Goal: Transaction & Acquisition: Obtain resource

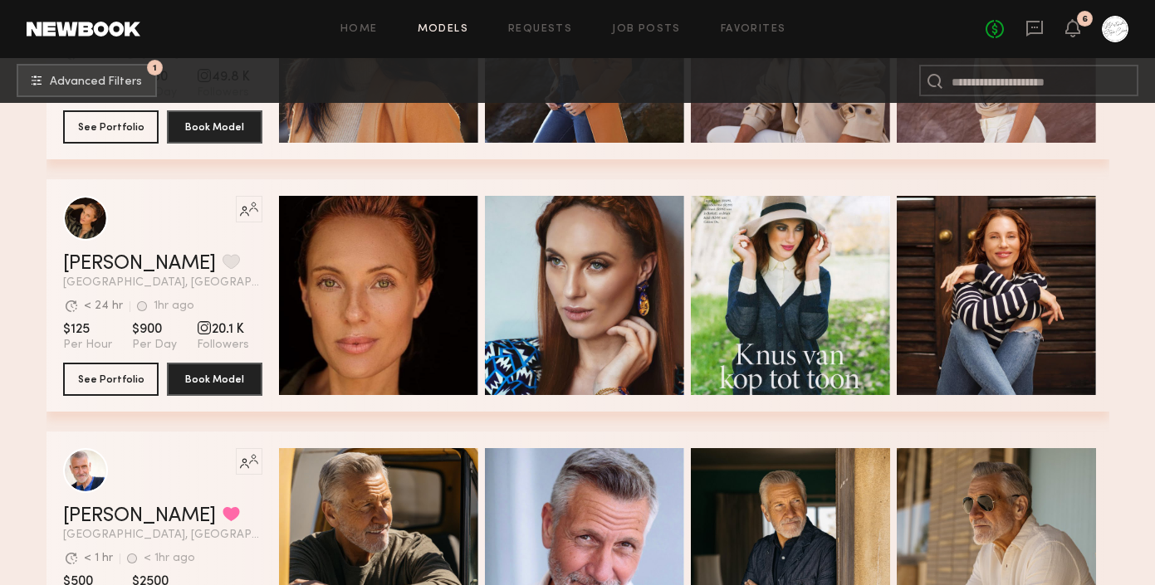
scroll to position [6787, 0]
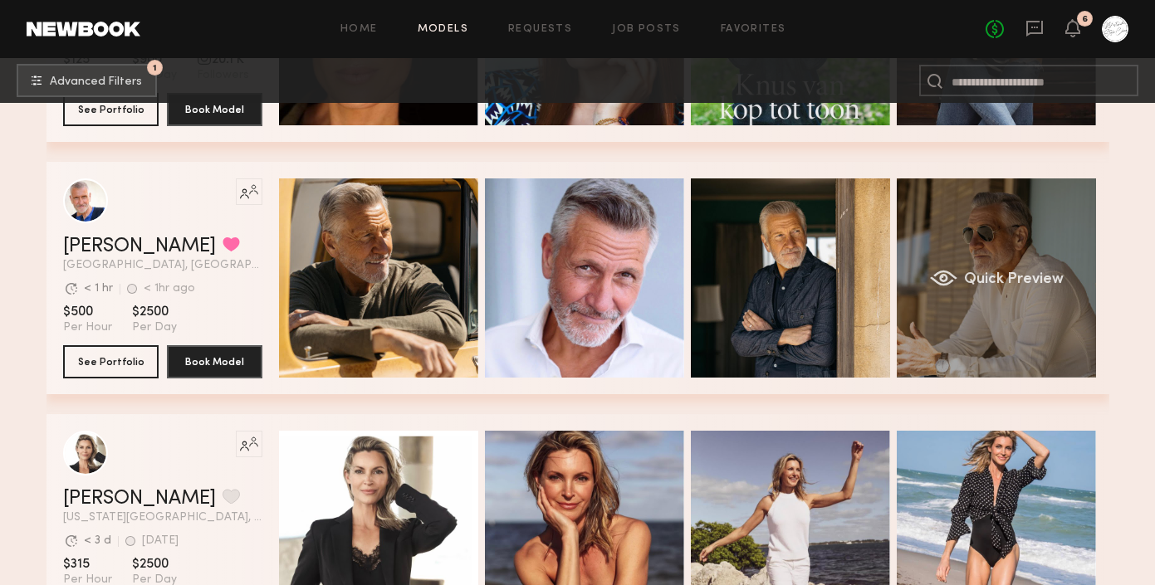
click at [1005, 264] on div "Quick Preview" at bounding box center [995, 277] width 199 height 199
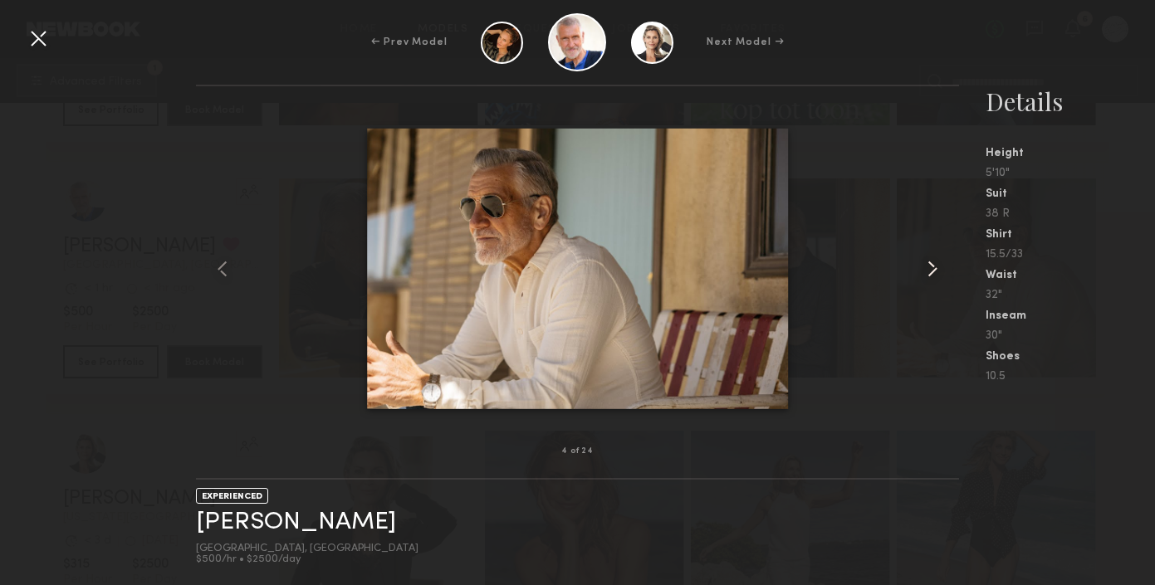
click at [925, 269] on common-icon at bounding box center [932, 269] width 27 height 27
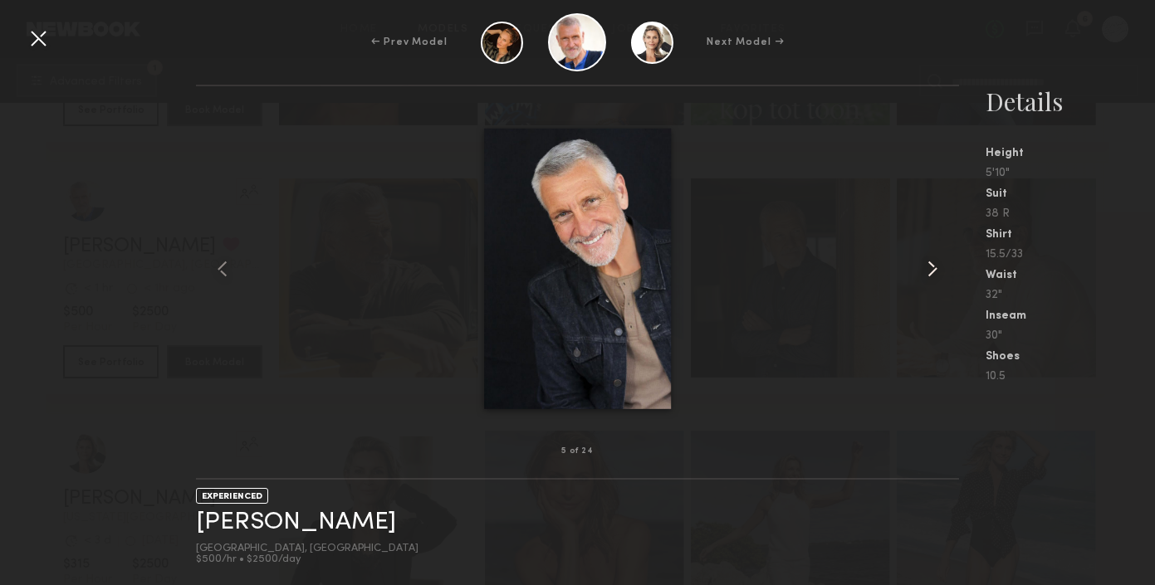
click at [925, 269] on common-icon at bounding box center [932, 269] width 27 height 27
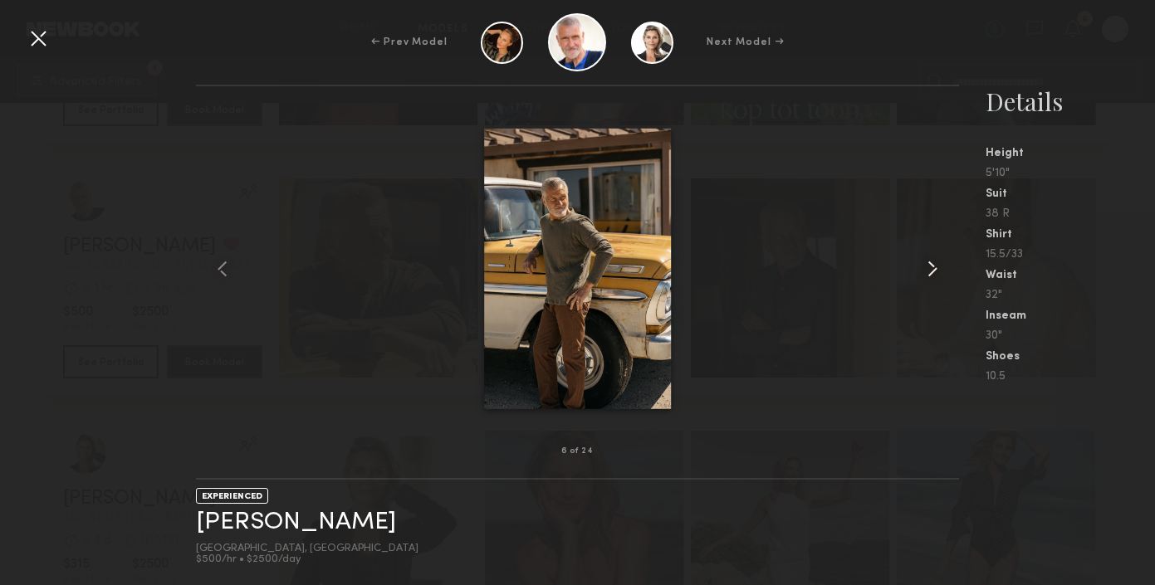
click at [925, 269] on common-icon at bounding box center [932, 269] width 27 height 27
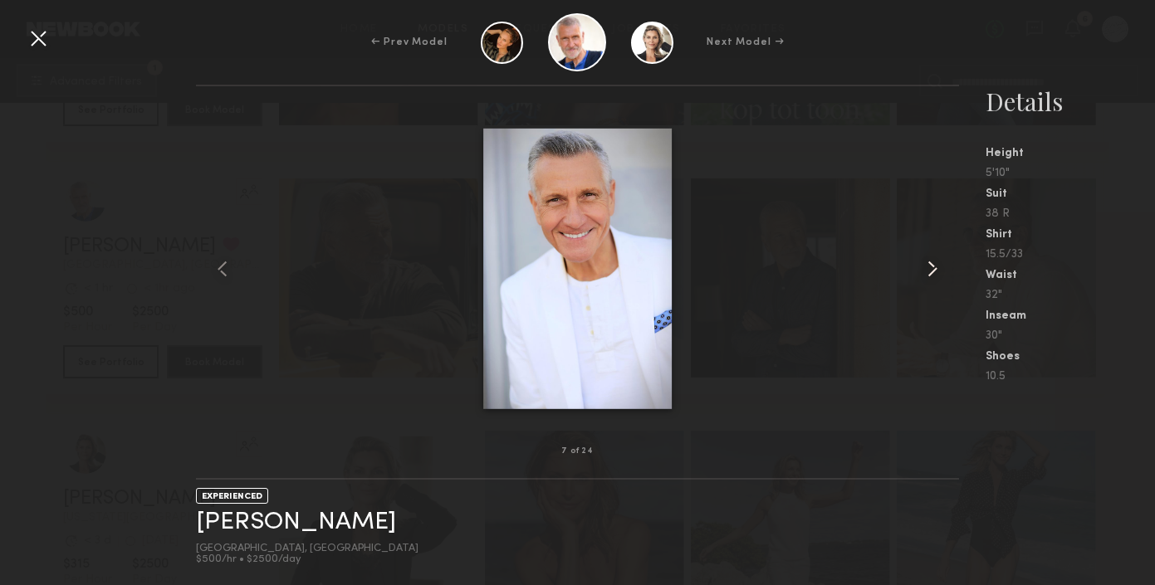
click at [925, 269] on common-icon at bounding box center [932, 269] width 27 height 27
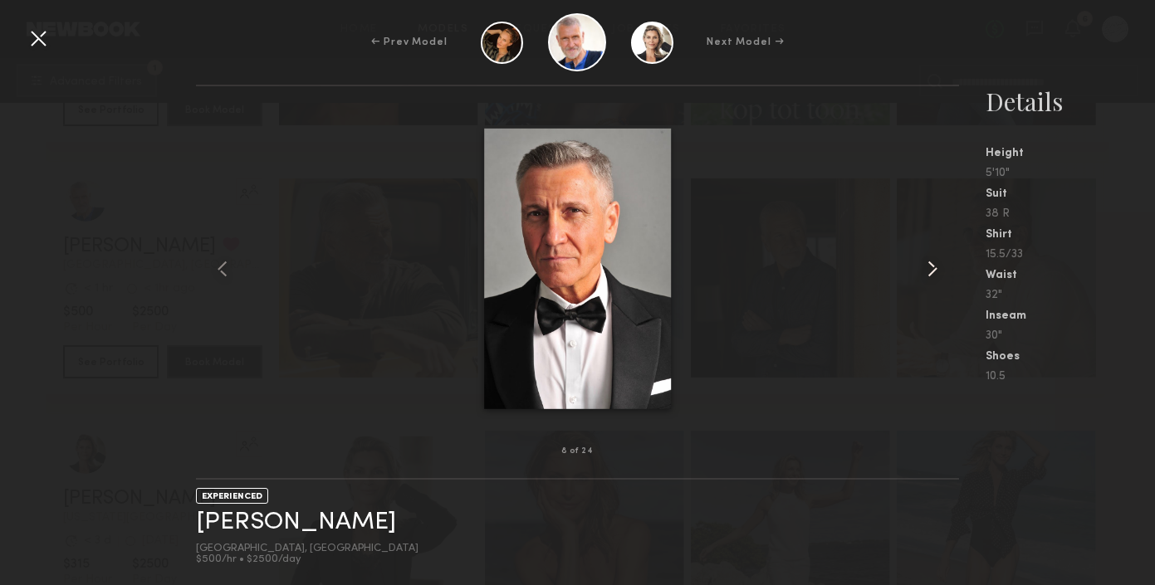
click at [925, 269] on common-icon at bounding box center [932, 269] width 27 height 27
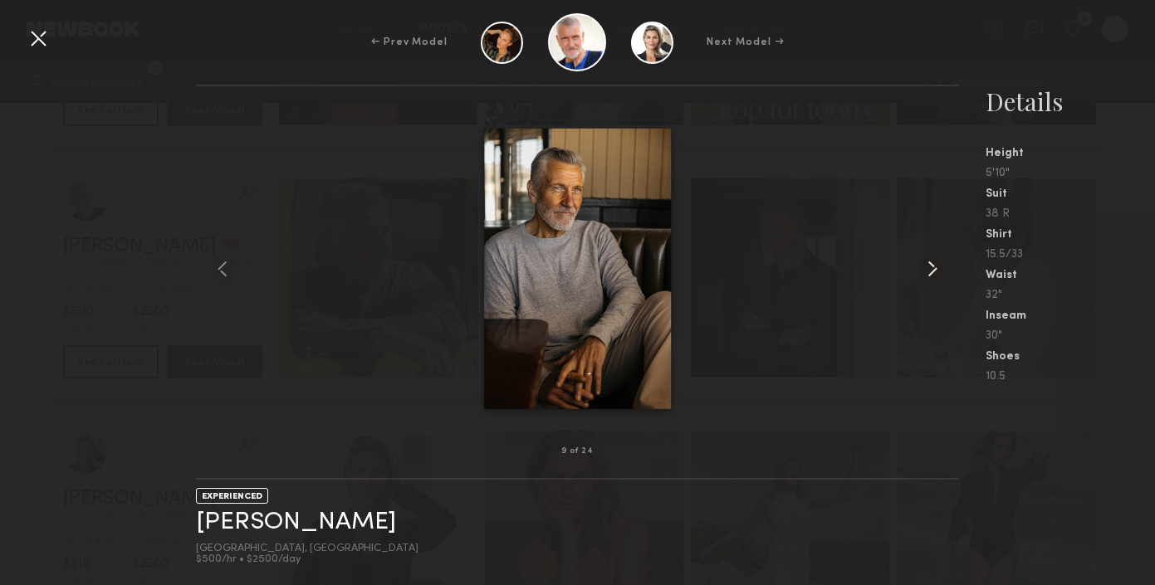
click at [925, 269] on common-icon at bounding box center [932, 269] width 27 height 27
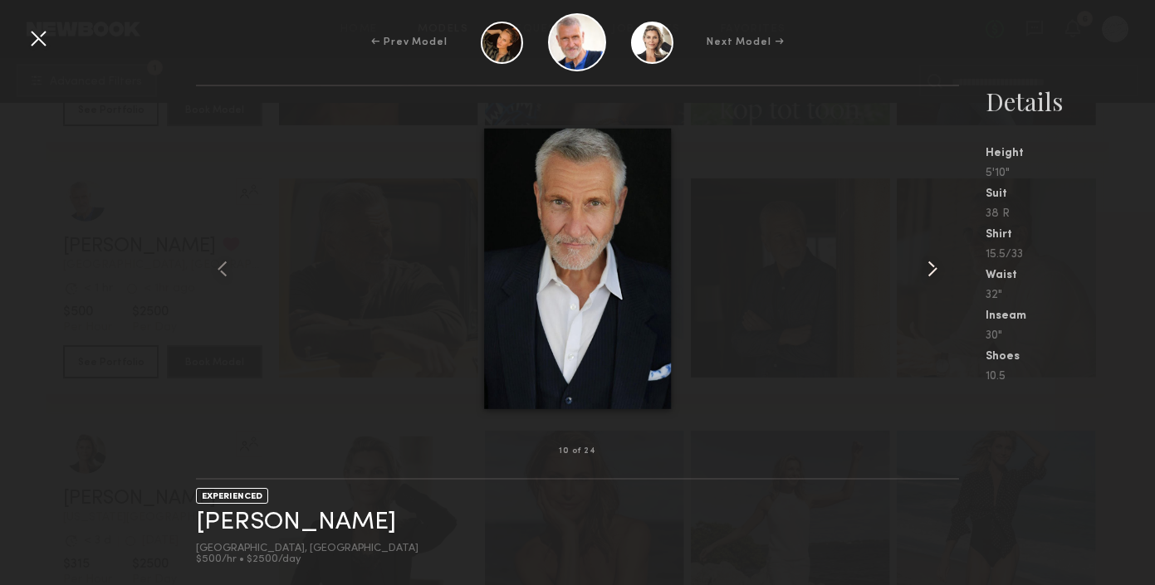
click at [925, 269] on common-icon at bounding box center [932, 269] width 27 height 27
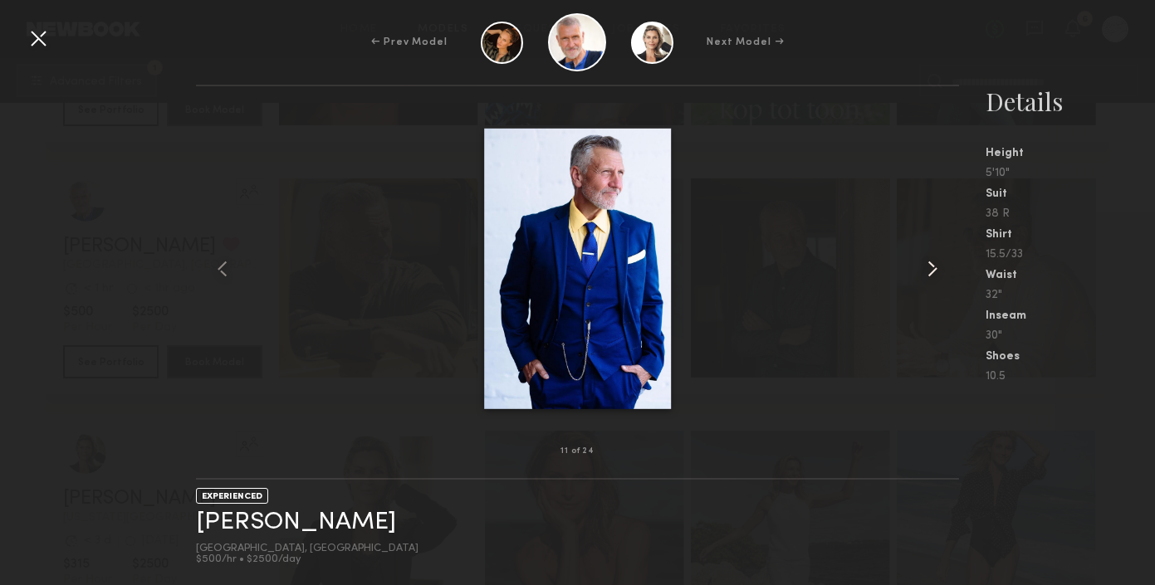
click at [925, 269] on common-icon at bounding box center [932, 269] width 27 height 27
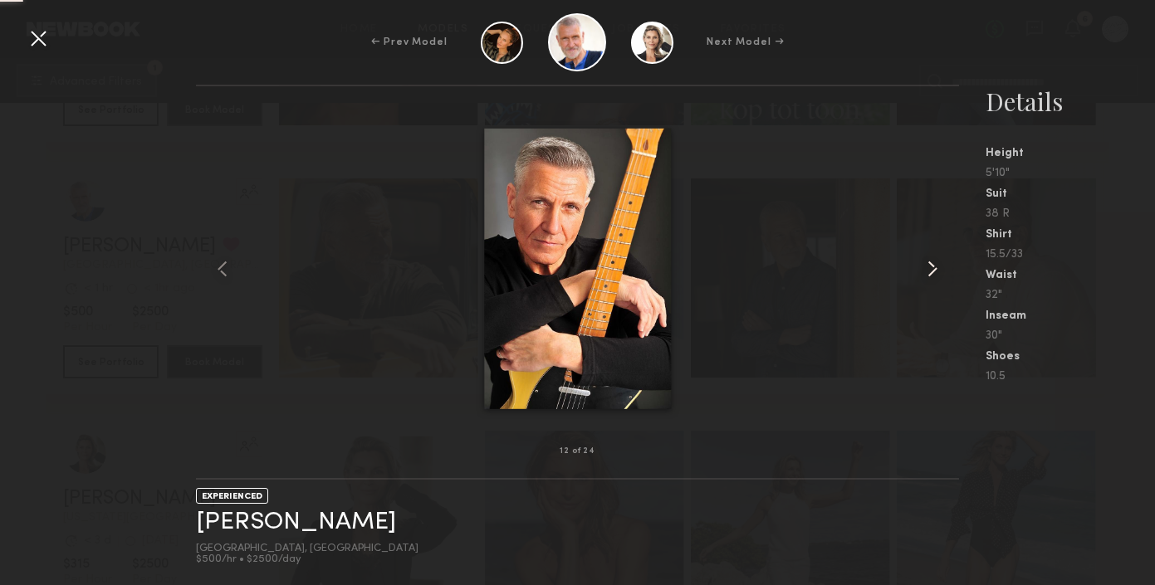
click at [925, 269] on common-icon at bounding box center [932, 269] width 27 height 27
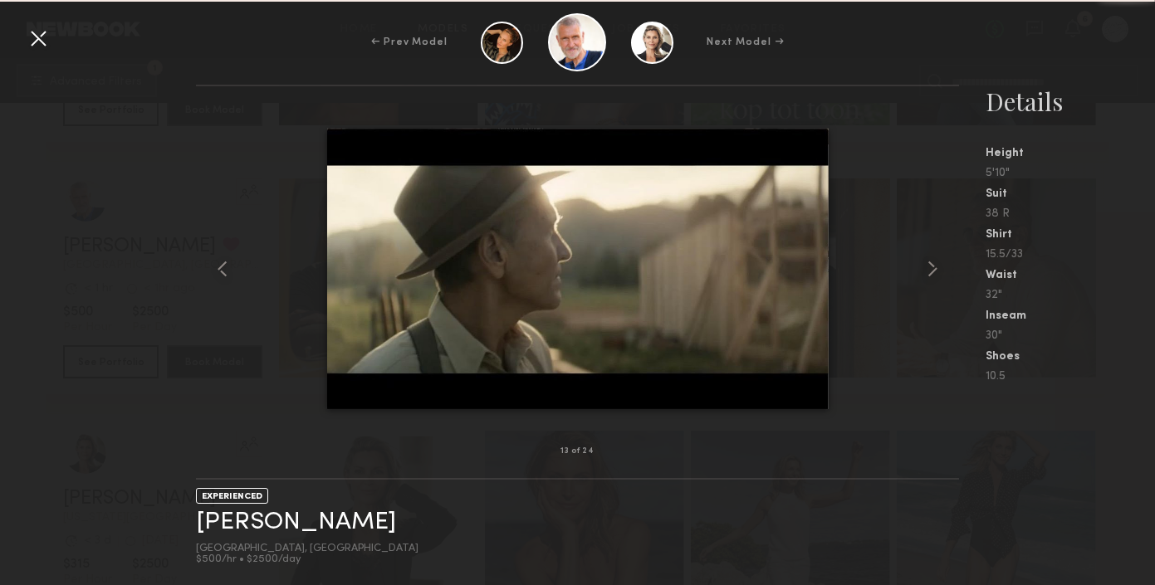
click at [1096, 320] on div "Inseam" at bounding box center [1069, 316] width 169 height 12
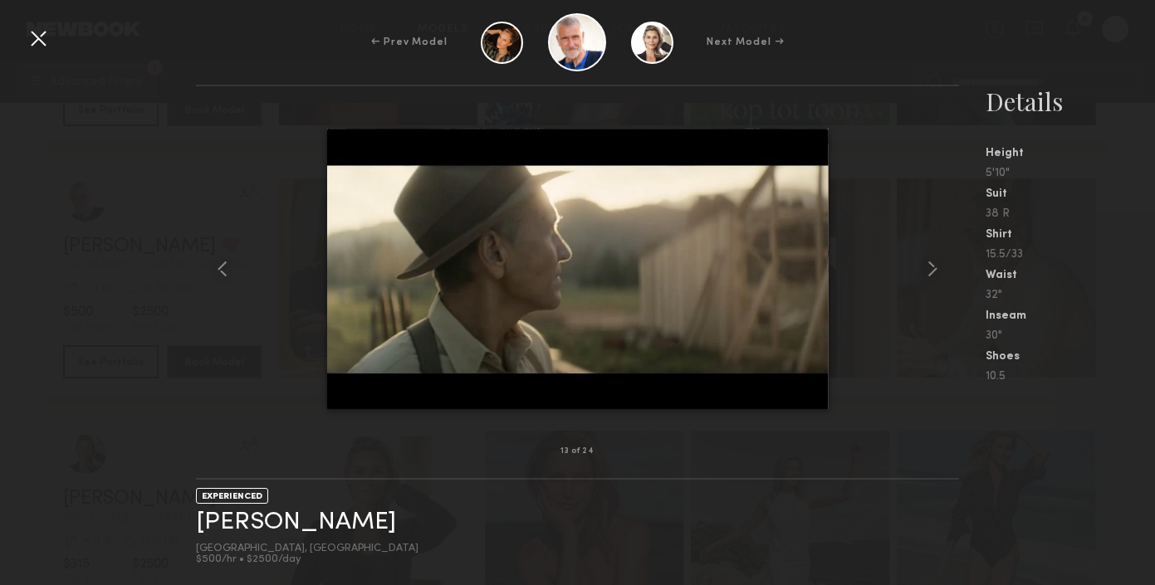
click at [282, 170] on div at bounding box center [577, 269] width 762 height 312
click at [45, 44] on div at bounding box center [38, 38] width 27 height 27
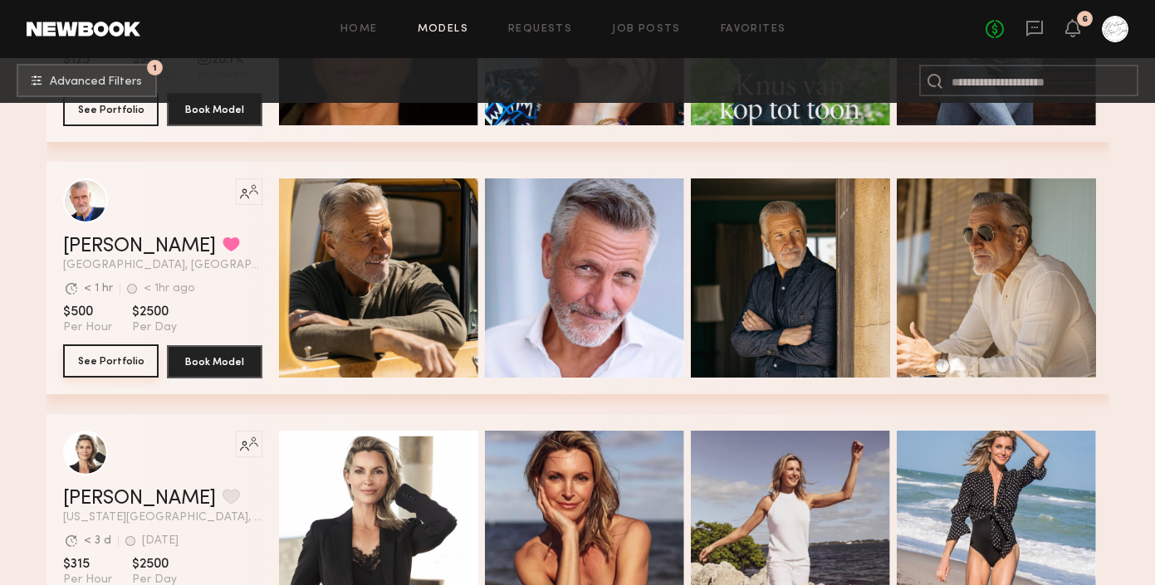
click at [104, 362] on button "See Portfolio" at bounding box center [110, 360] width 95 height 33
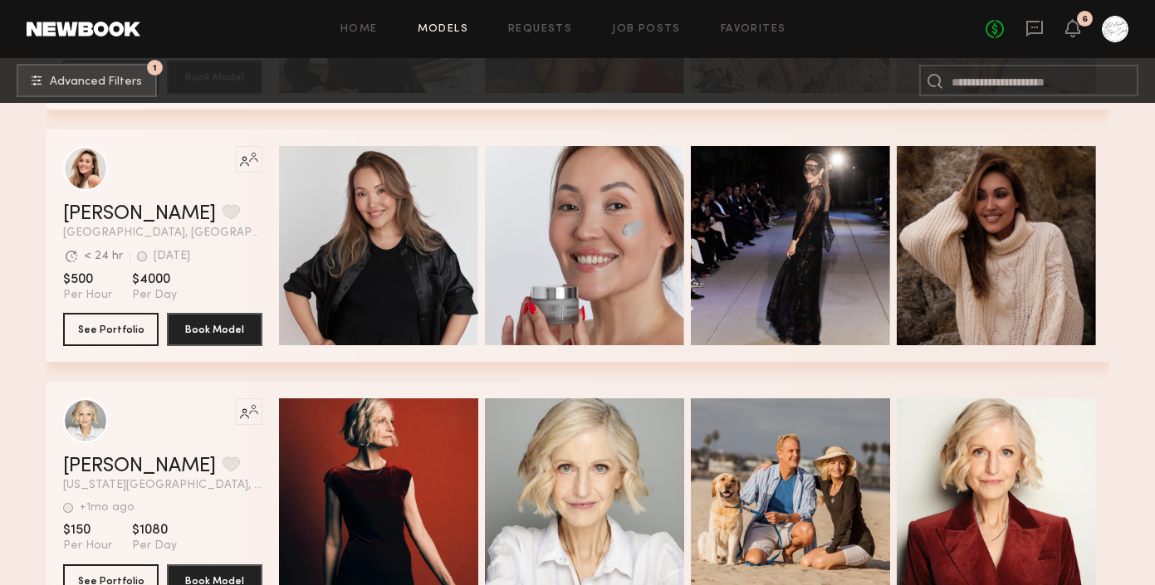
scroll to position [6955, 0]
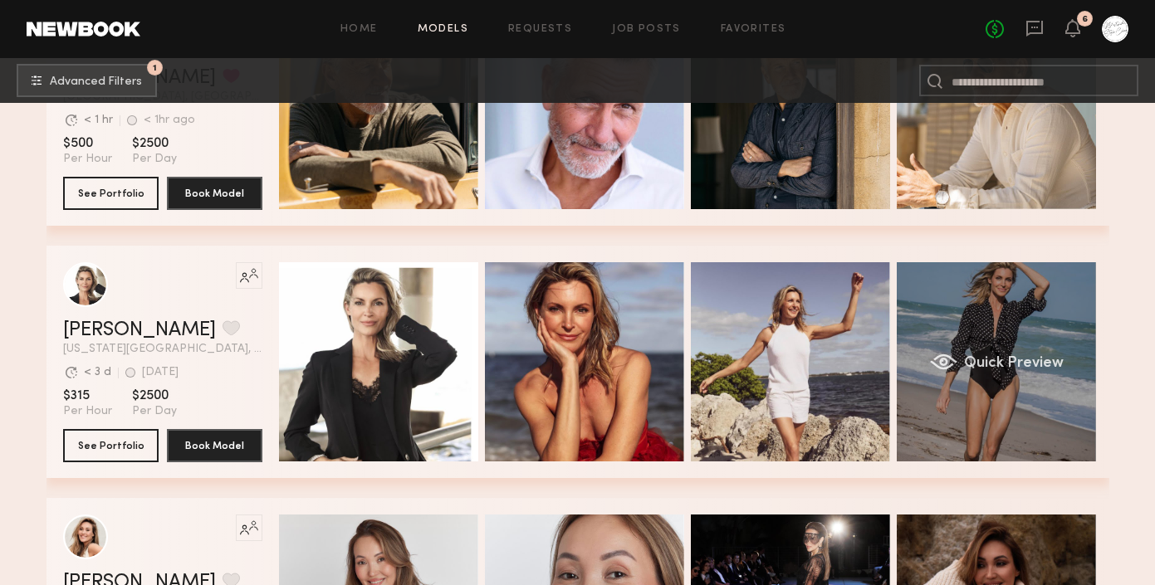
click at [1034, 345] on div "Quick Preview" at bounding box center [995, 361] width 199 height 199
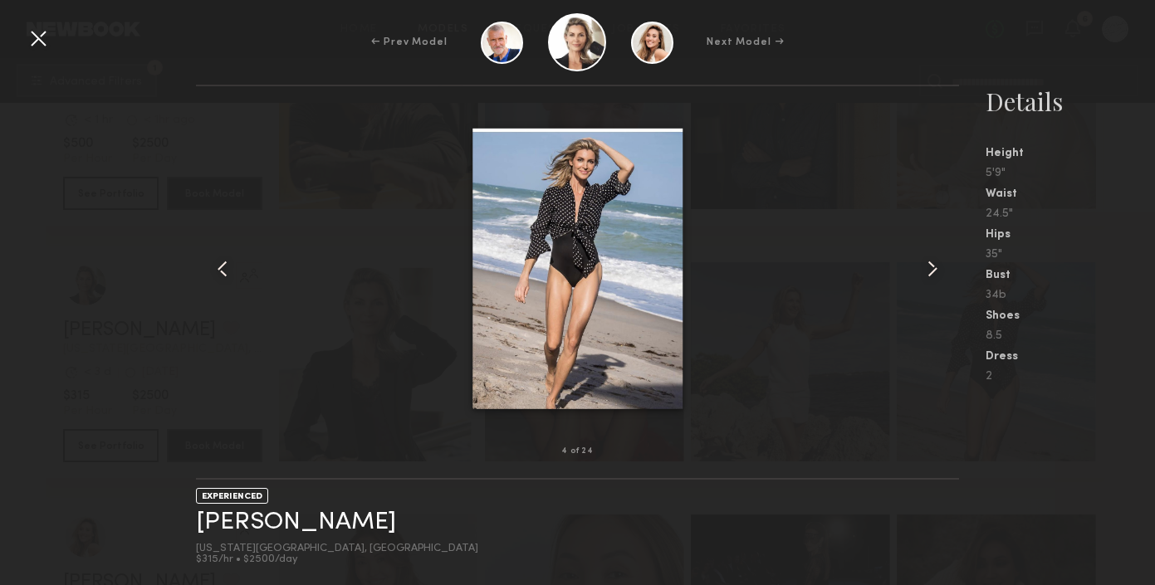
click at [927, 271] on common-icon at bounding box center [932, 269] width 27 height 27
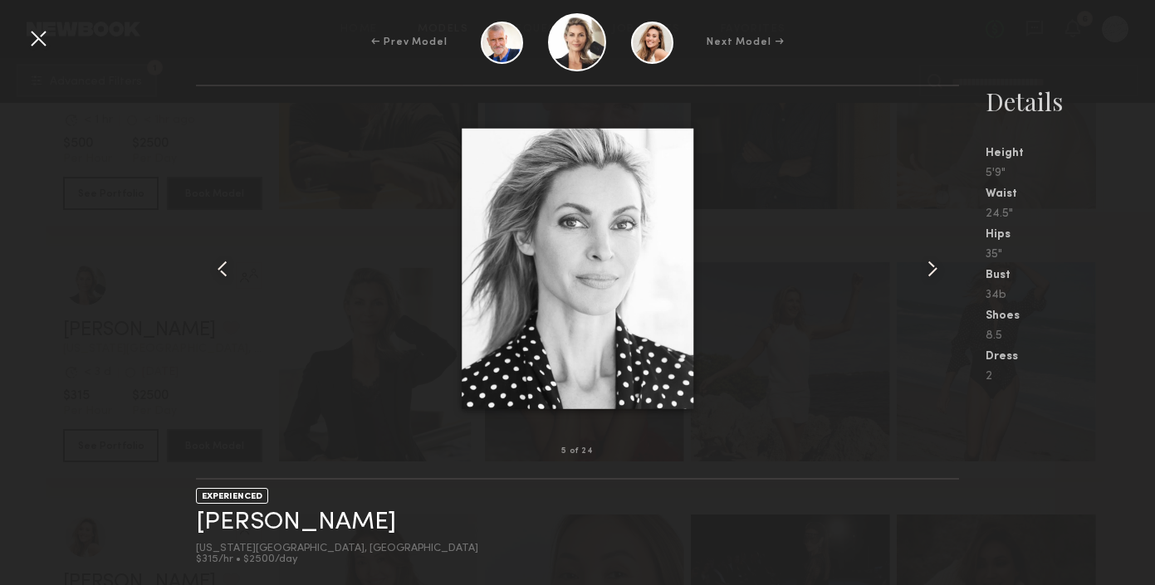
click at [927, 271] on common-icon at bounding box center [932, 269] width 27 height 27
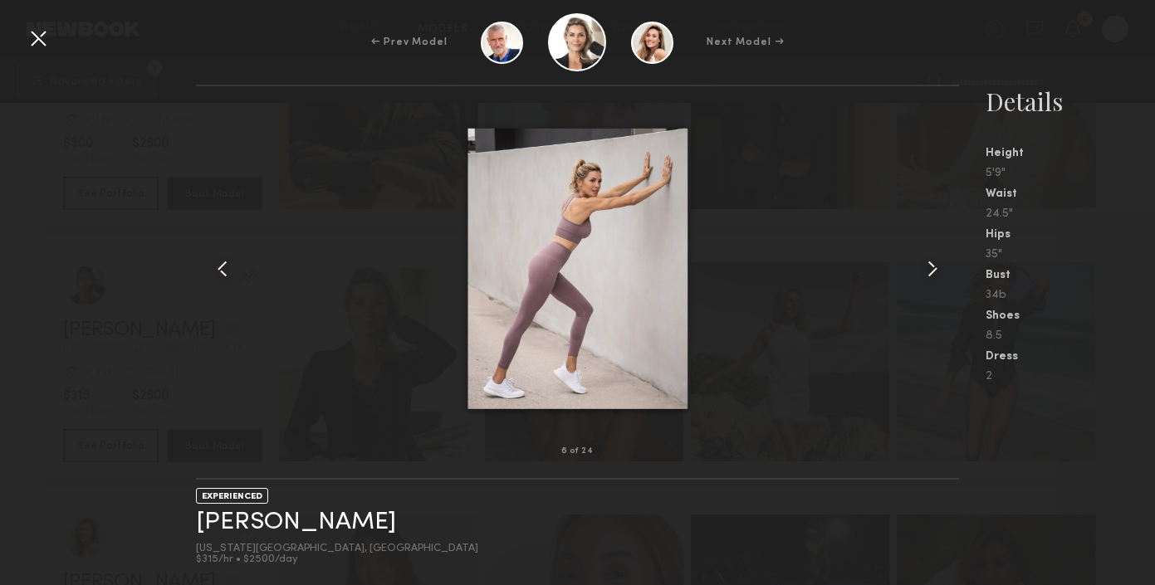
click at [927, 271] on common-icon at bounding box center [932, 269] width 27 height 27
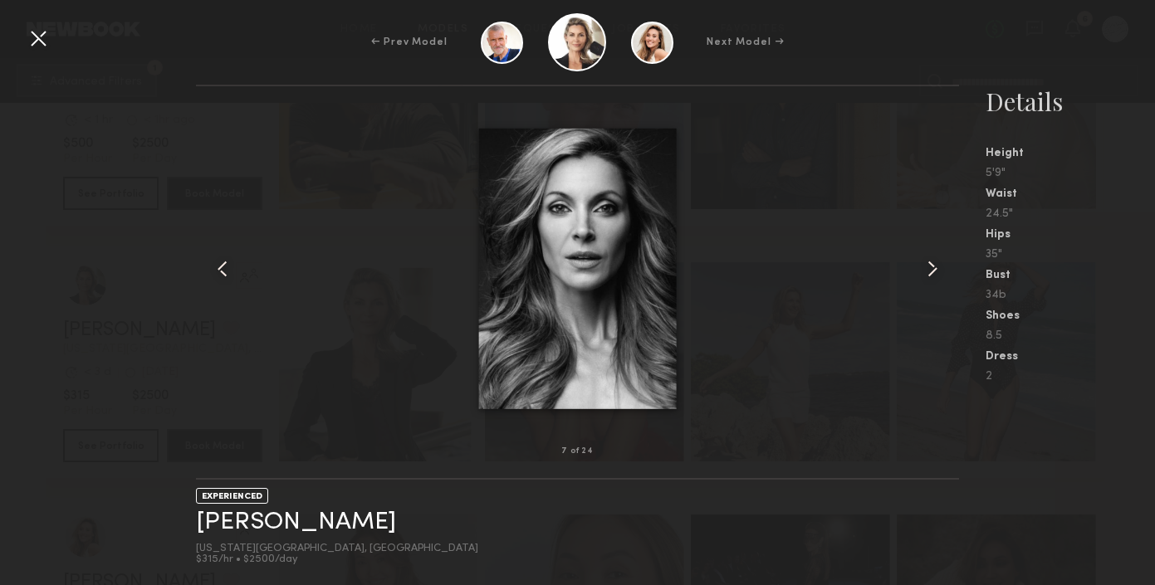
click at [927, 270] on common-icon at bounding box center [932, 269] width 27 height 27
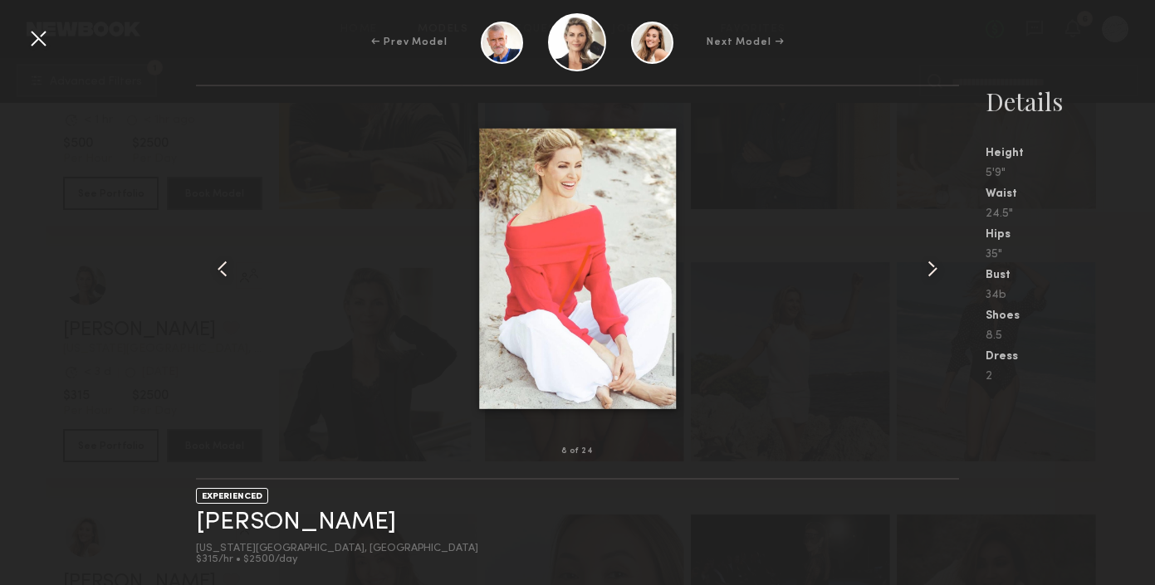
click at [927, 270] on common-icon at bounding box center [932, 269] width 27 height 27
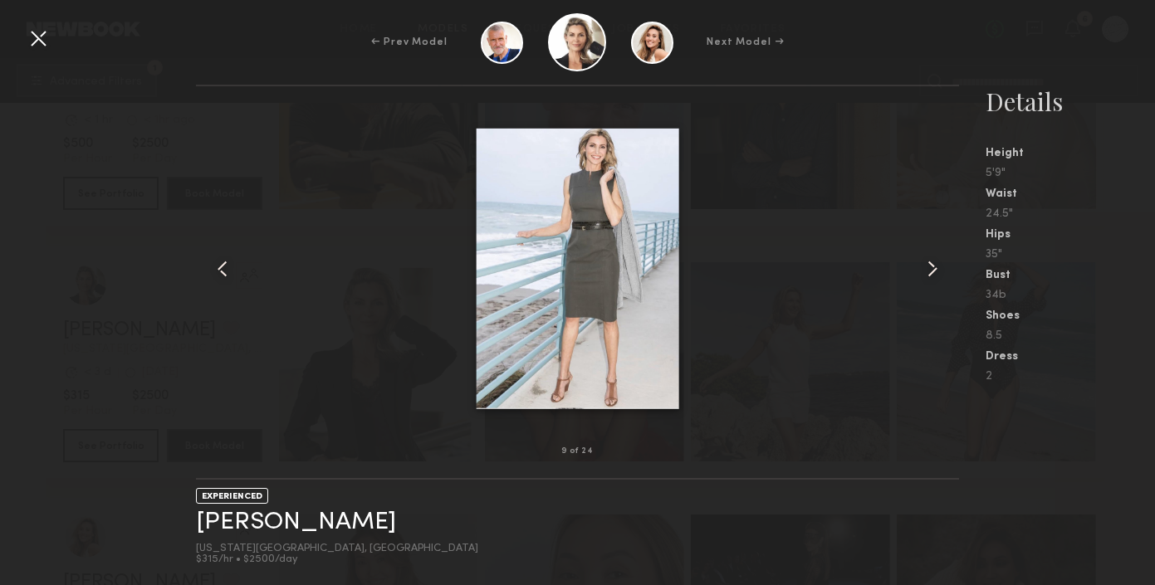
click at [927, 270] on common-icon at bounding box center [932, 269] width 27 height 27
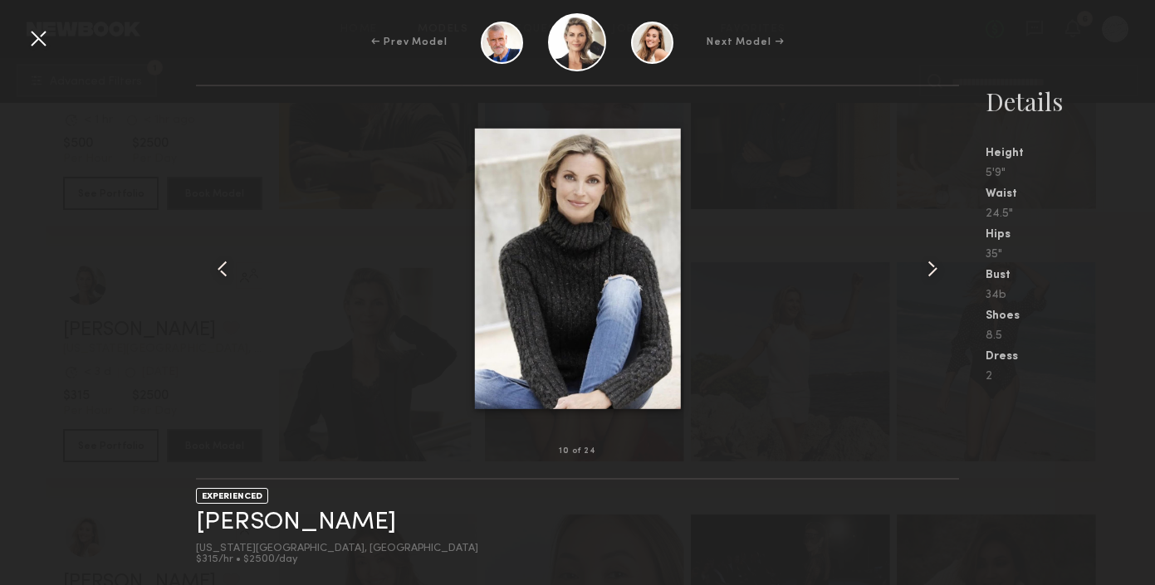
click at [927, 270] on common-icon at bounding box center [932, 269] width 27 height 27
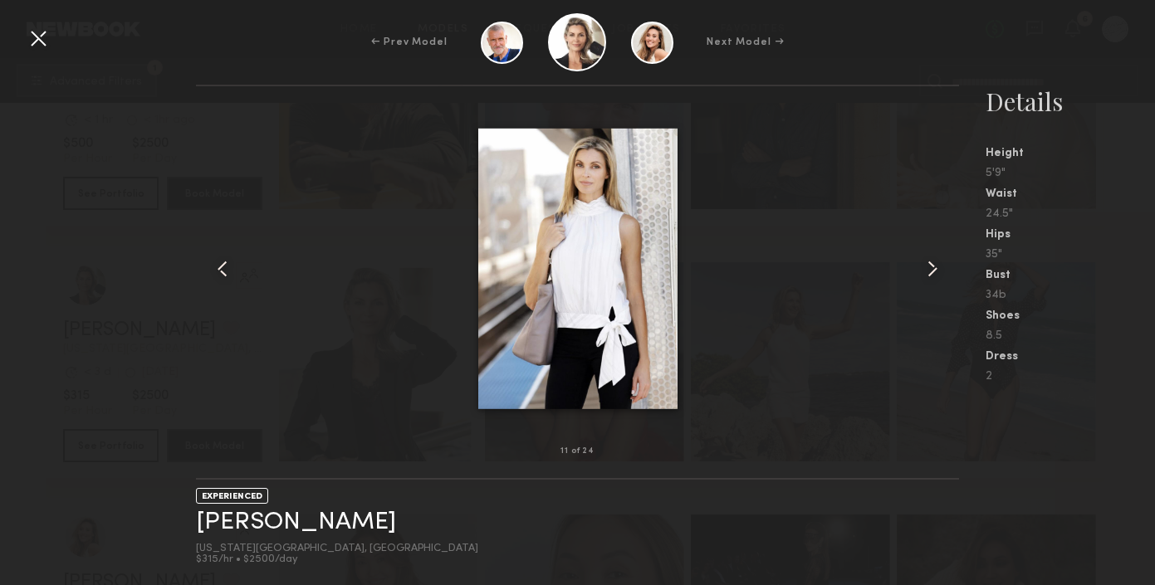
click at [927, 270] on common-icon at bounding box center [932, 269] width 27 height 27
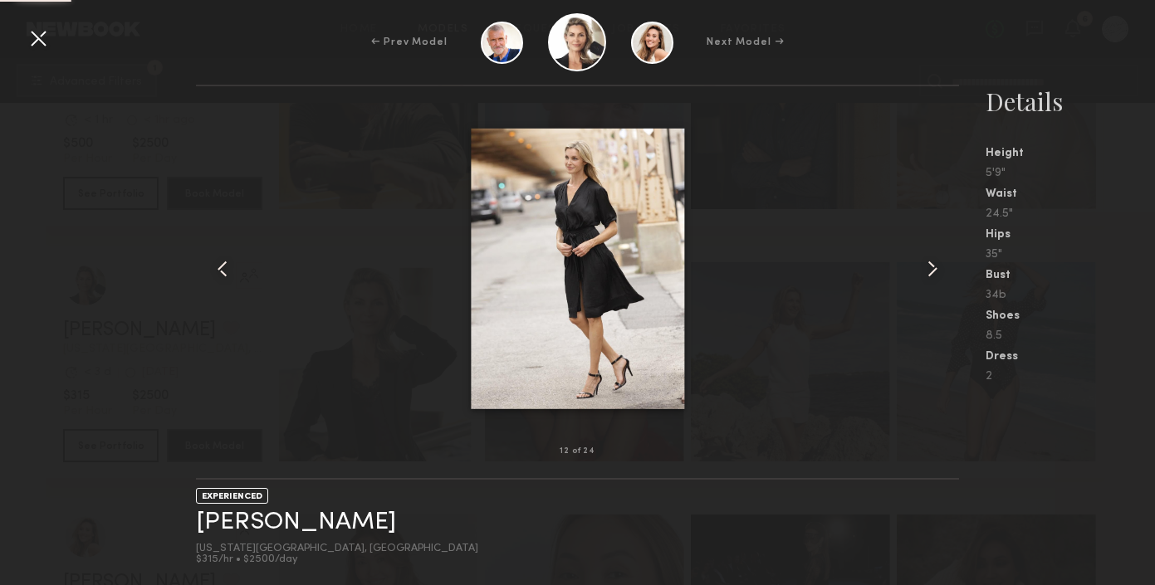
click at [927, 270] on common-icon at bounding box center [932, 269] width 27 height 27
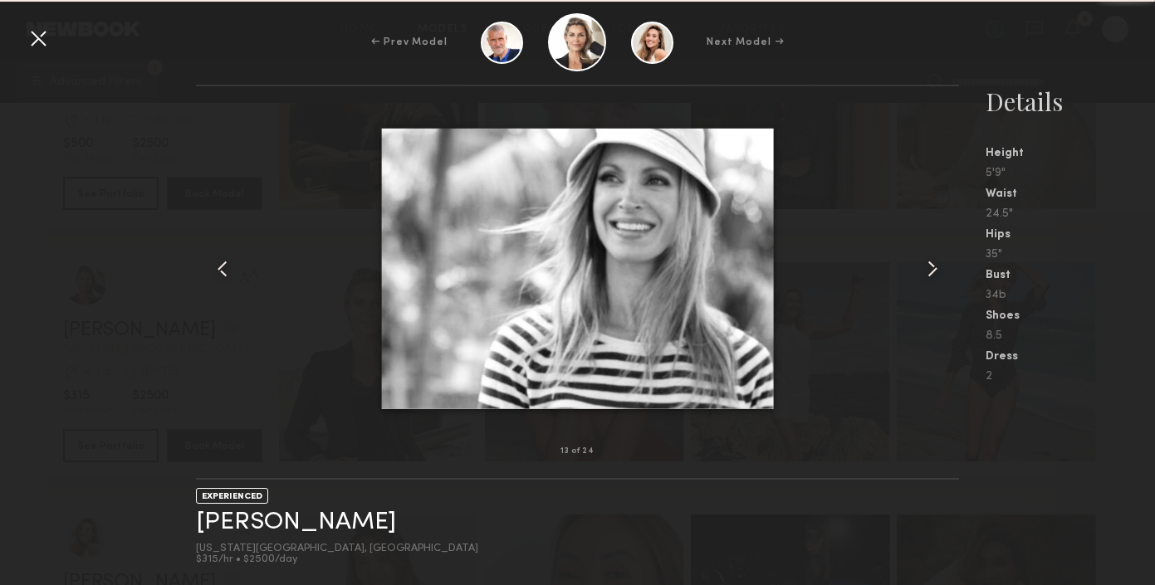
click at [927, 270] on common-icon at bounding box center [932, 269] width 27 height 27
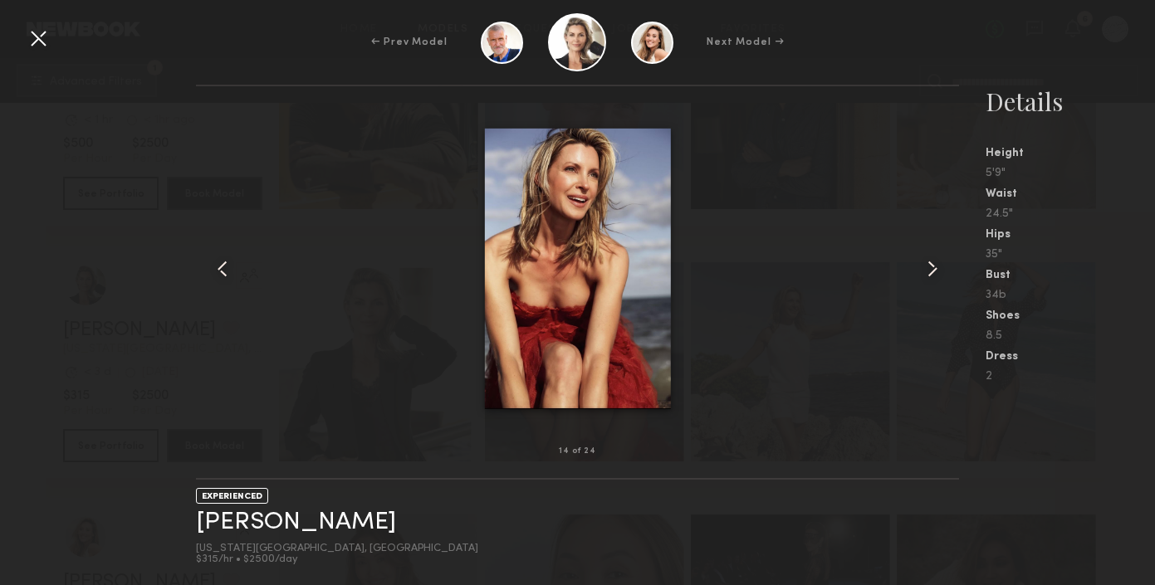
click at [39, 42] on div at bounding box center [38, 38] width 27 height 27
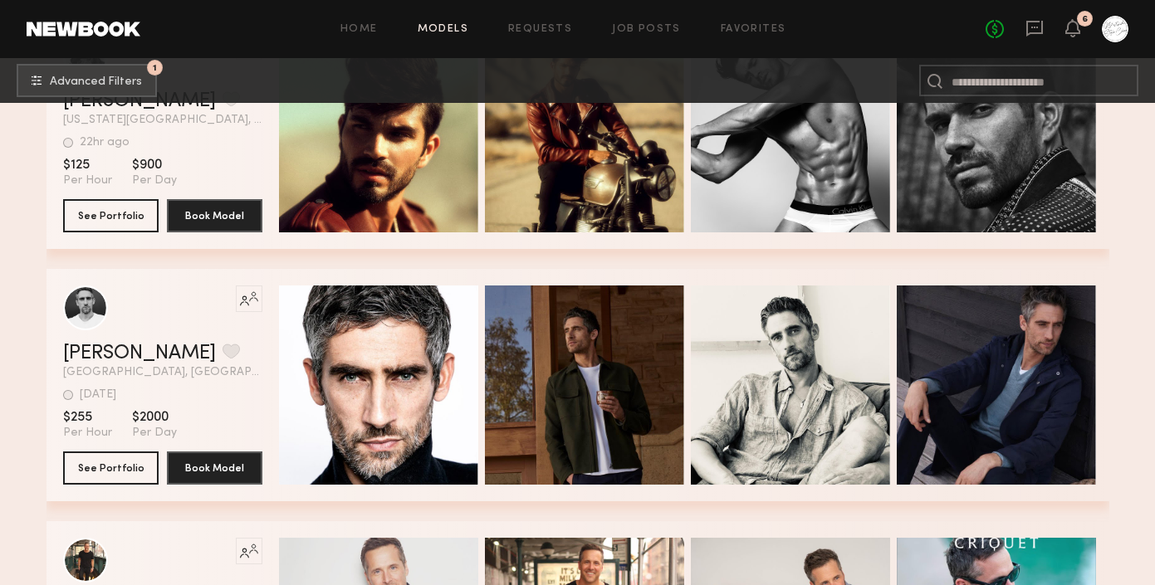
scroll to position [9774, 0]
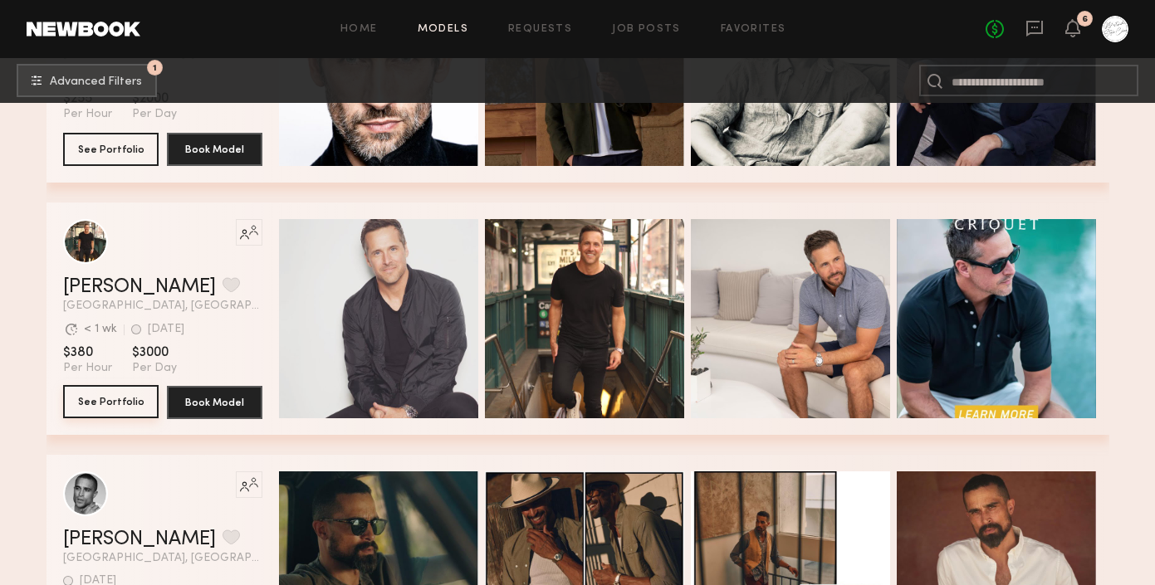
click at [125, 406] on button "See Portfolio" at bounding box center [110, 401] width 95 height 33
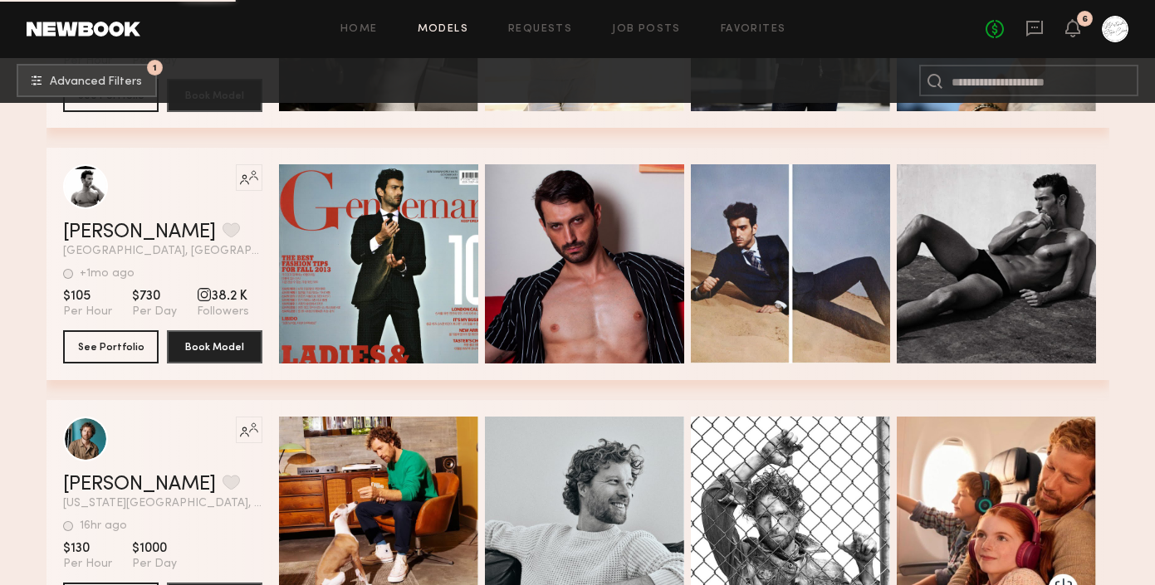
scroll to position [11304, 0]
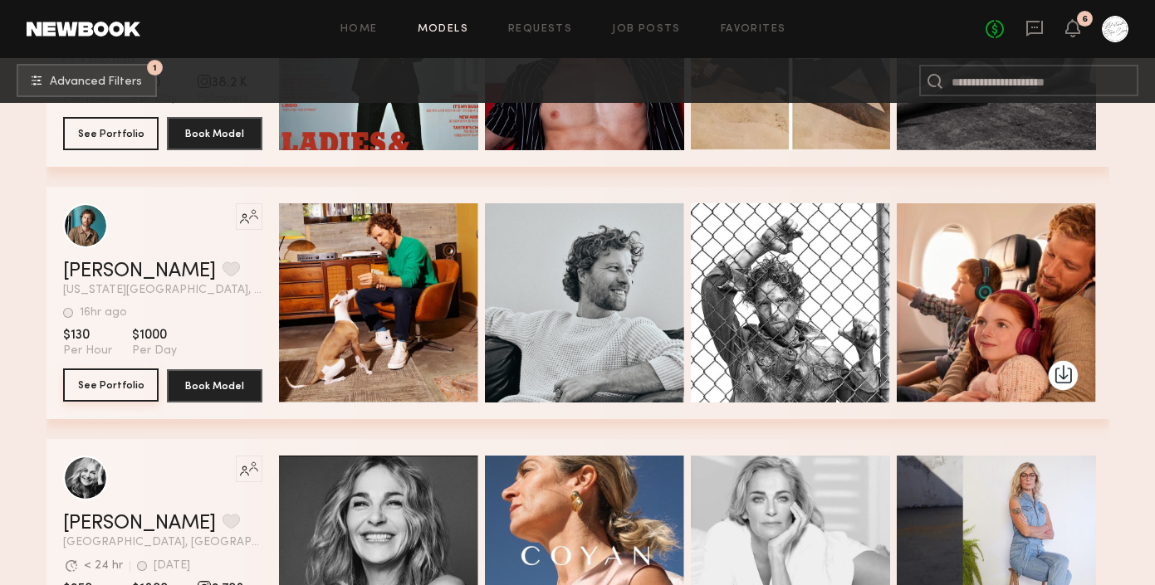
click at [105, 375] on button "See Portfolio" at bounding box center [110, 385] width 95 height 33
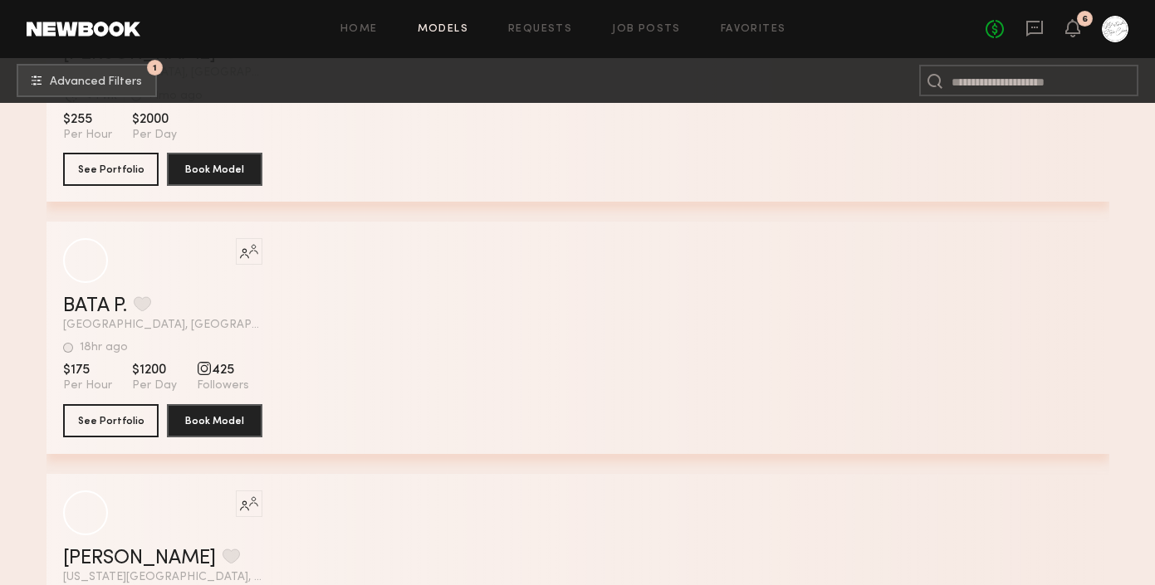
scroll to position [18664, 0]
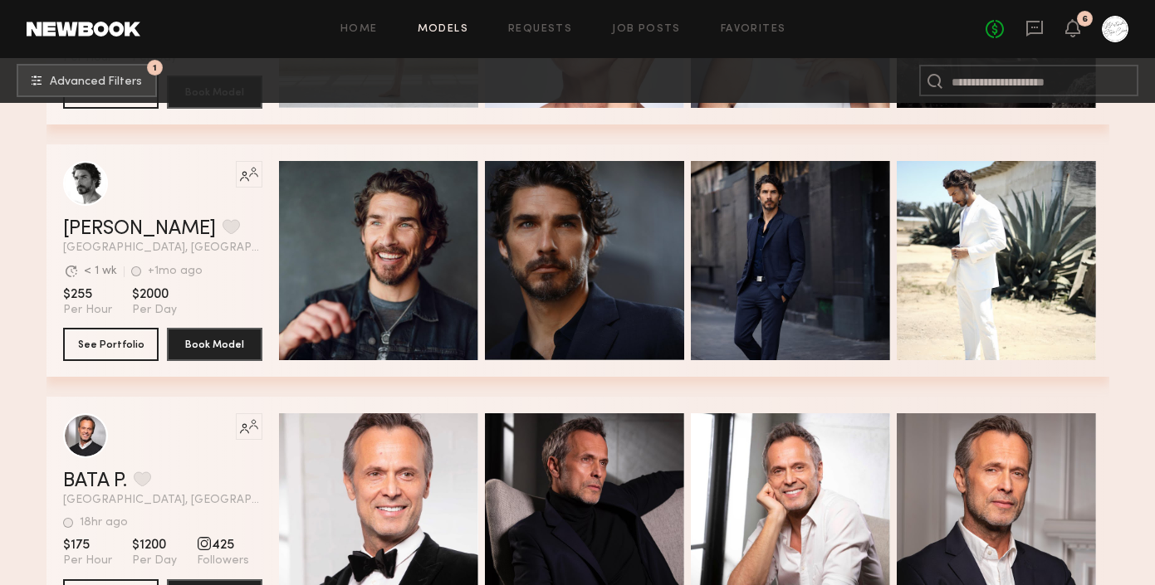
click at [109, 361] on section "Like this model’s look? Tap to explore similar talent profiles. John Y. Favorit…" at bounding box center [162, 260] width 199 height 232
click at [109, 341] on button "See Portfolio" at bounding box center [110, 343] width 95 height 33
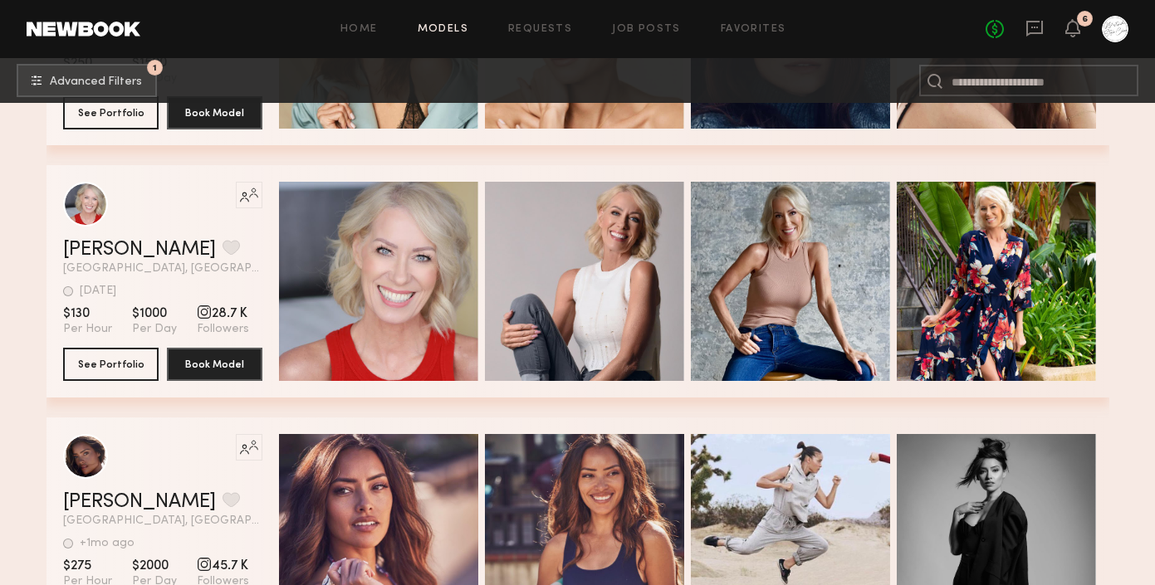
scroll to position [20173, 0]
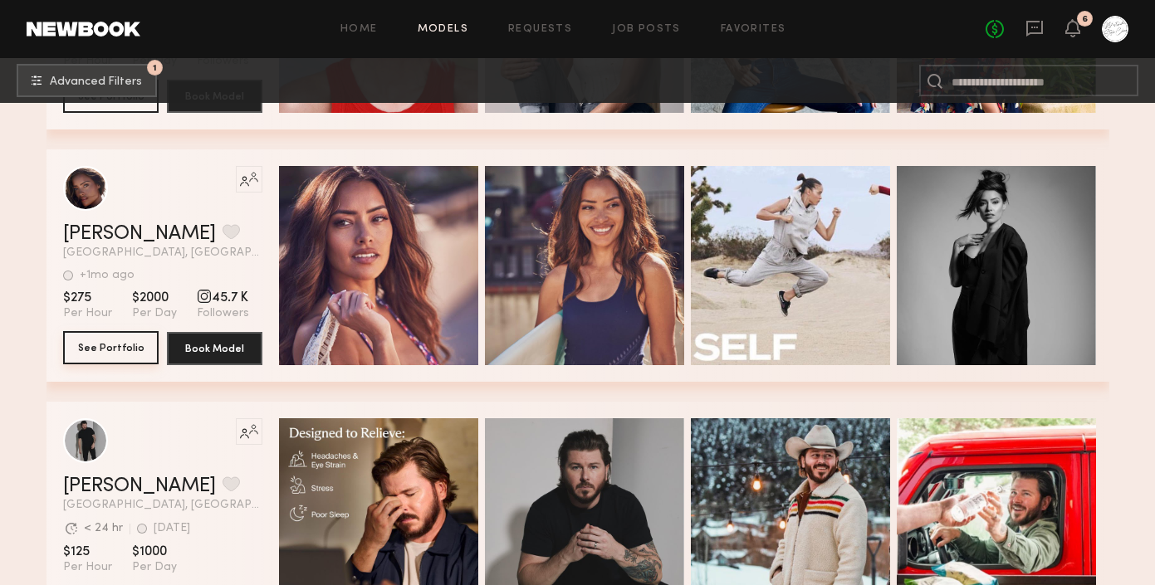
click at [95, 359] on button "See Portfolio" at bounding box center [110, 347] width 95 height 33
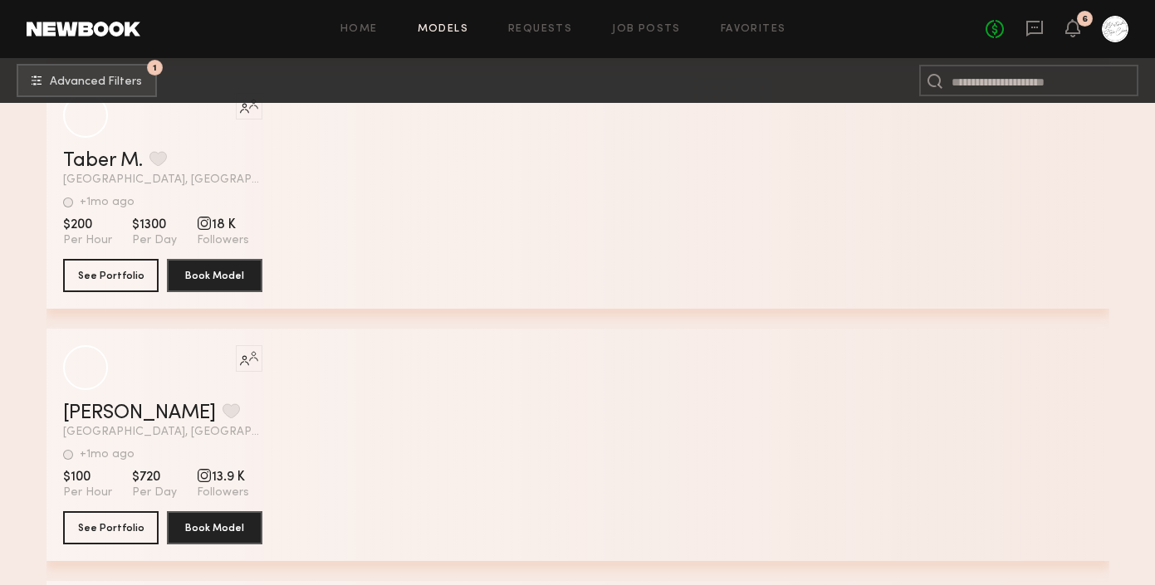
scroll to position [30254, 0]
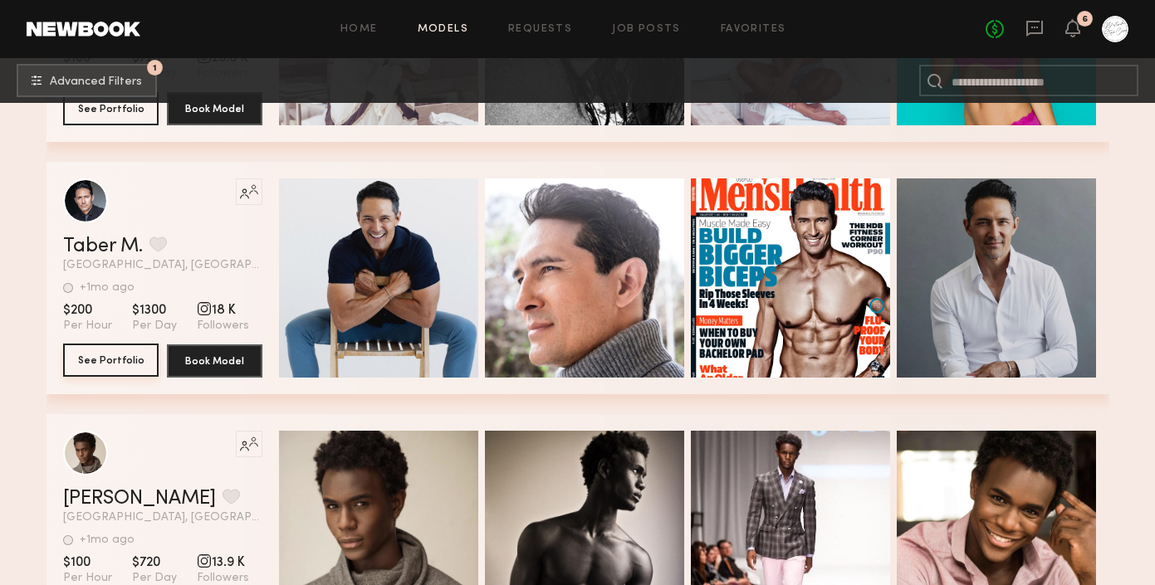
click at [123, 359] on button "See Portfolio" at bounding box center [110, 360] width 95 height 33
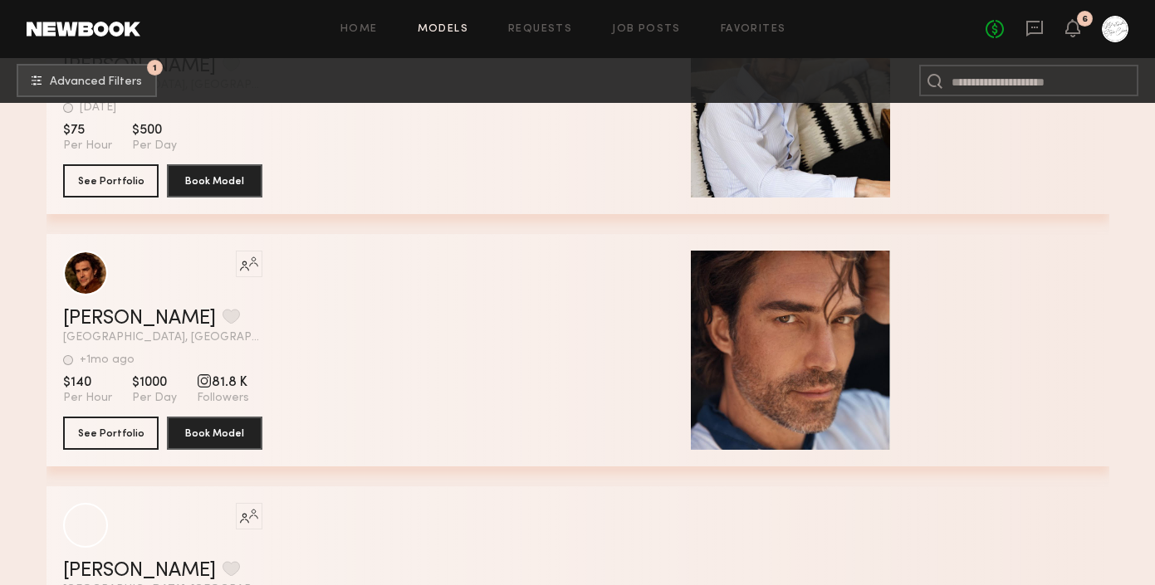
scroll to position [32958, 0]
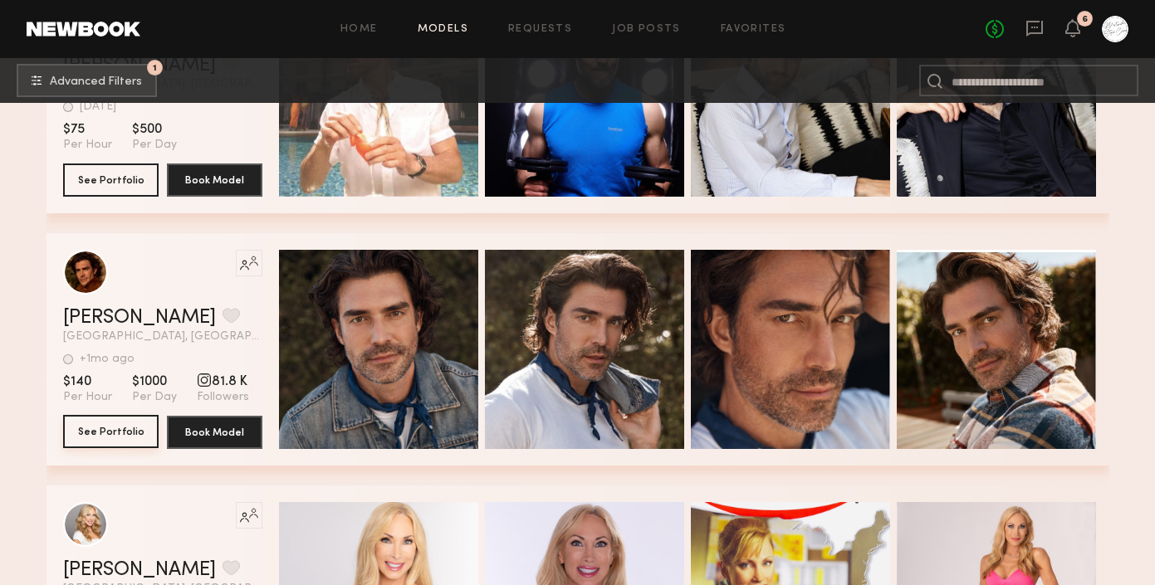
click at [113, 429] on button "See Portfolio" at bounding box center [110, 431] width 95 height 33
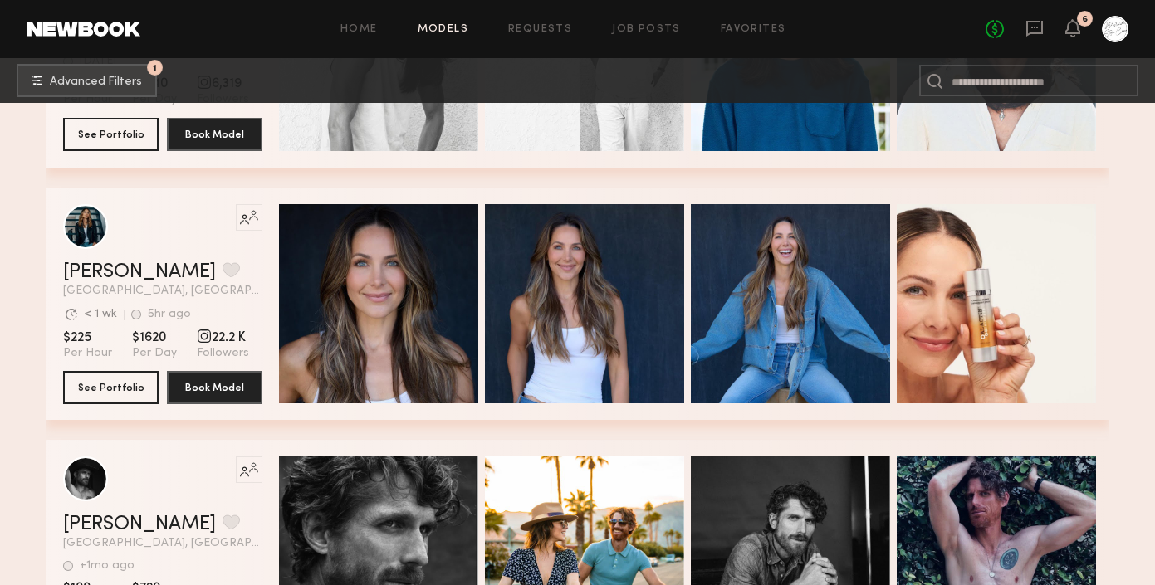
scroll to position [35018, 0]
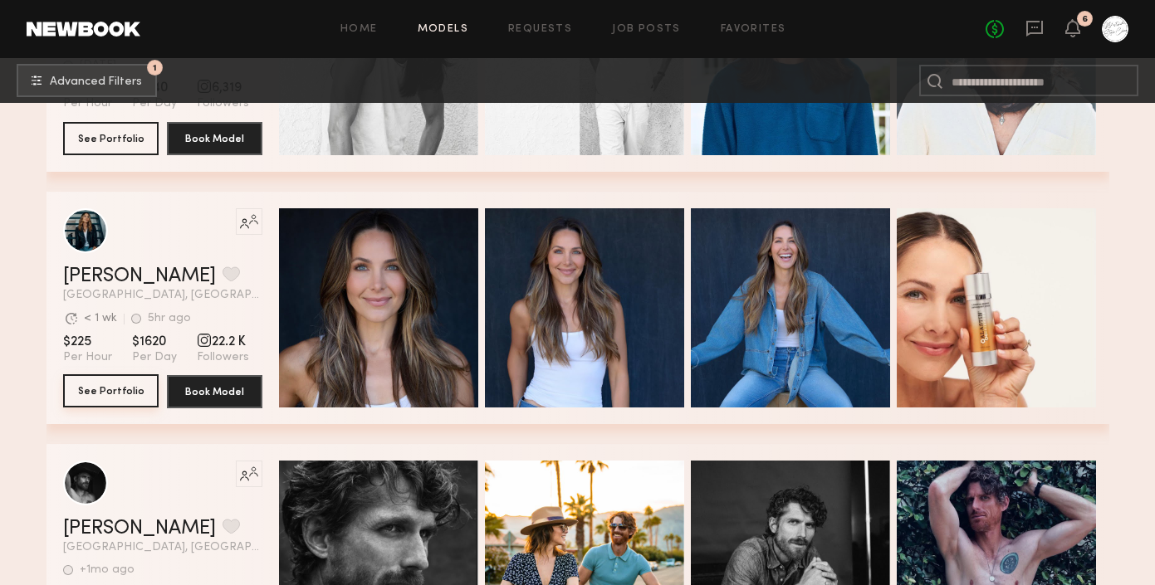
click at [129, 384] on button "See Portfolio" at bounding box center [110, 390] width 95 height 33
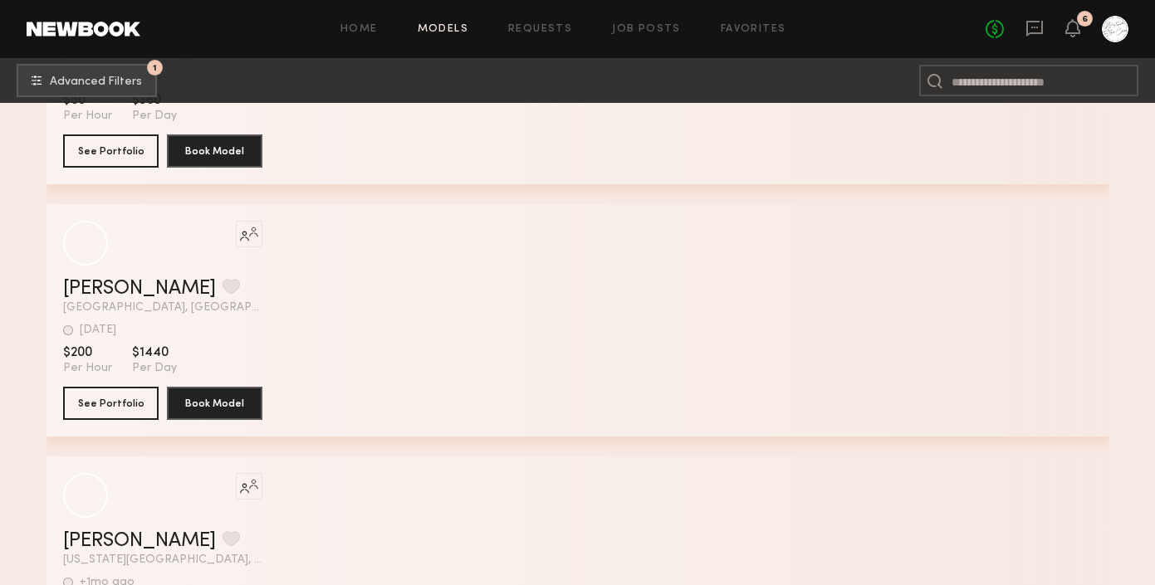
scroll to position [45855, 0]
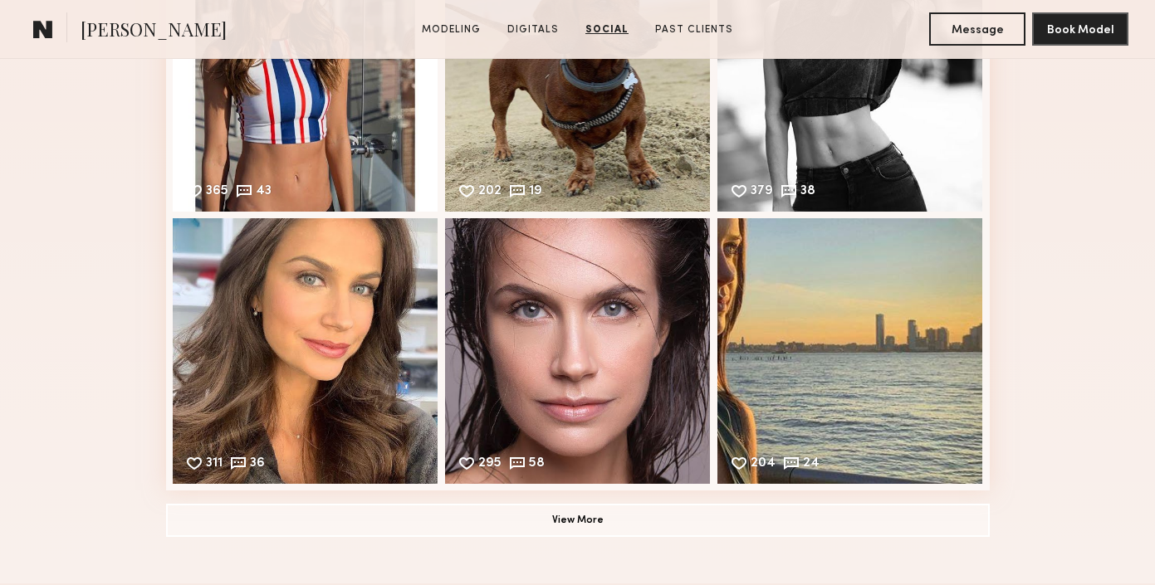
scroll to position [2560, 0]
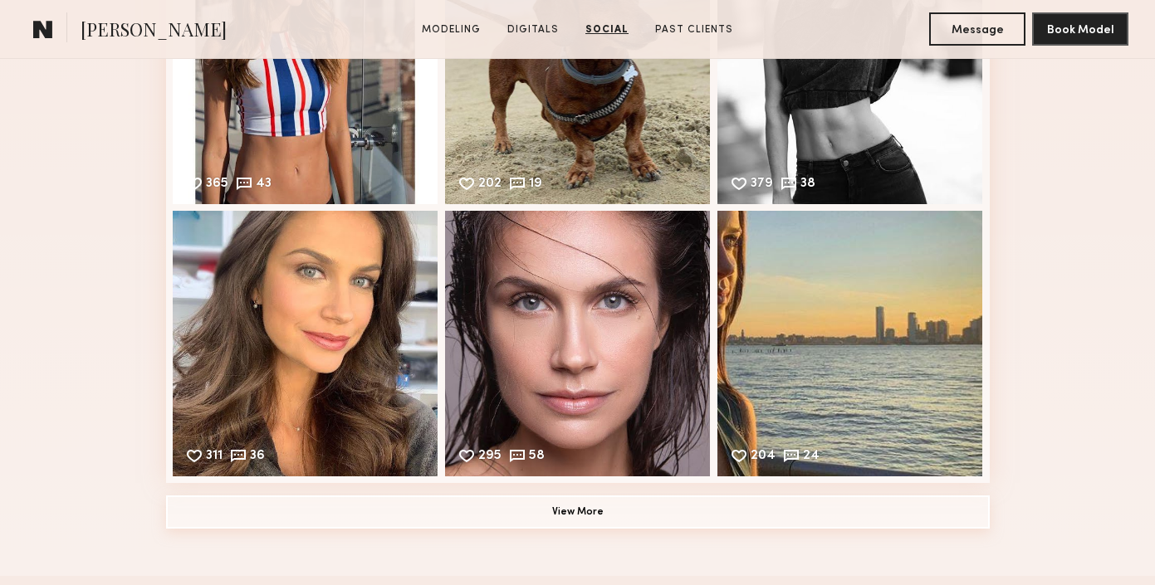
click at [579, 511] on button "View More" at bounding box center [577, 512] width 823 height 33
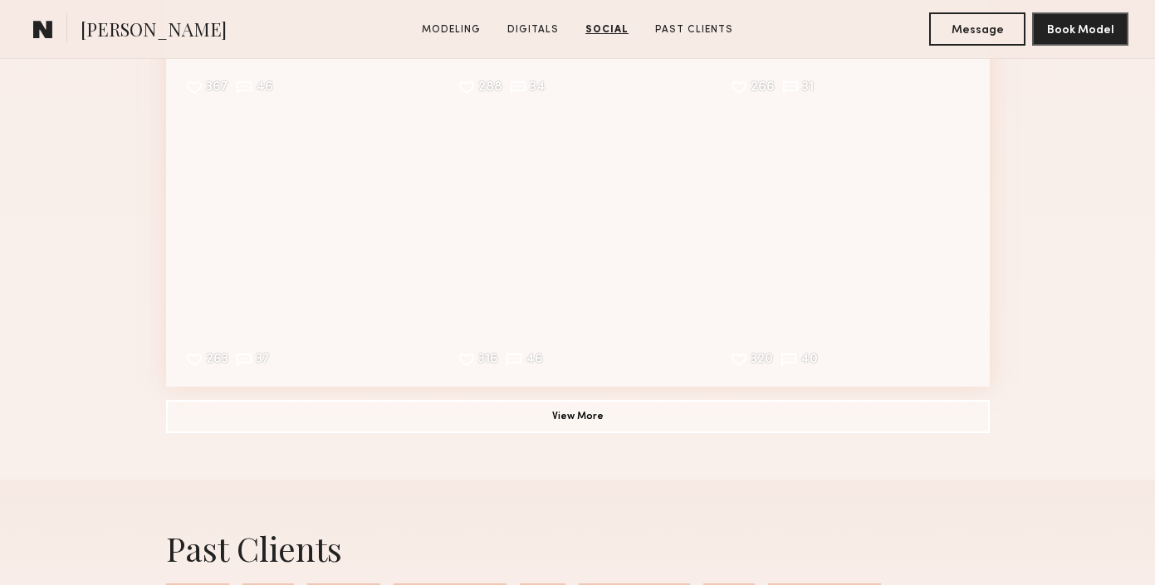
scroll to position [3246, 0]
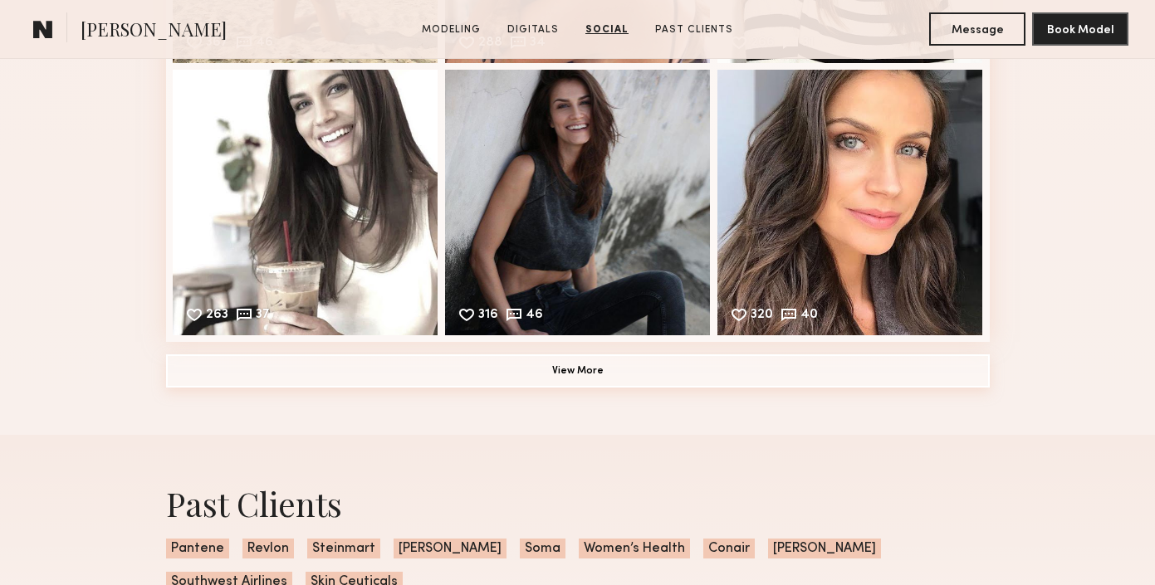
click at [601, 364] on button "View More" at bounding box center [577, 370] width 823 height 33
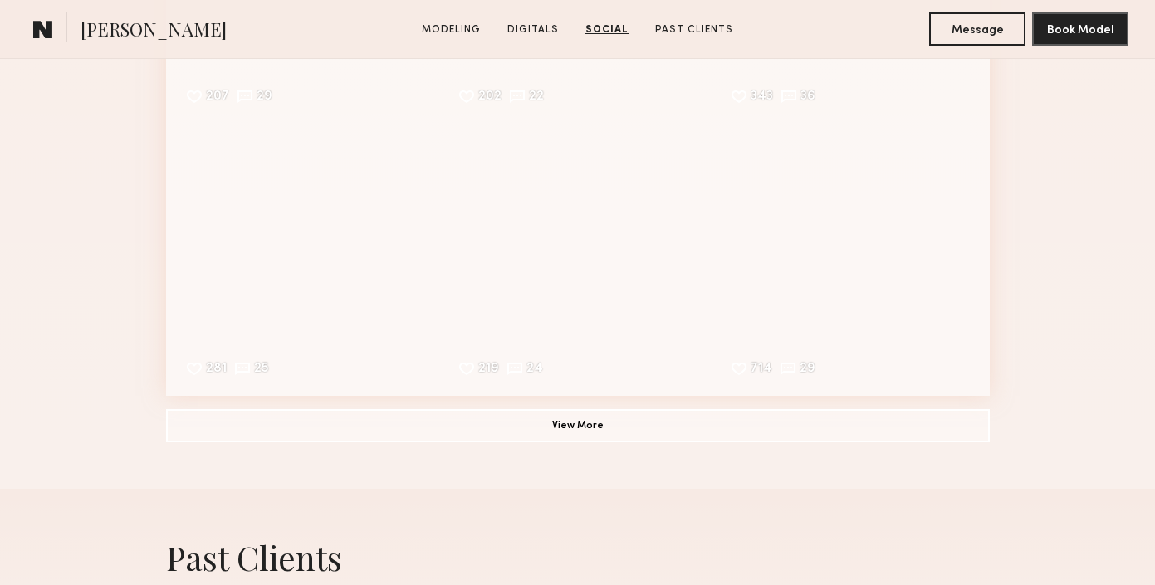
scroll to position [3734, 0]
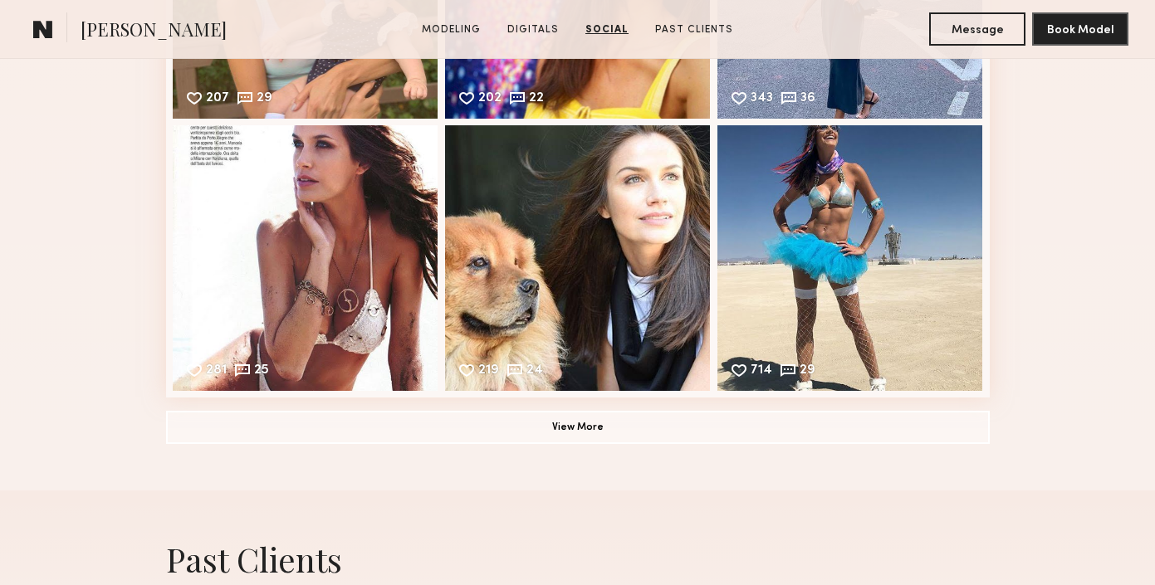
click at [608, 432] on button "View More" at bounding box center [577, 426] width 823 height 33
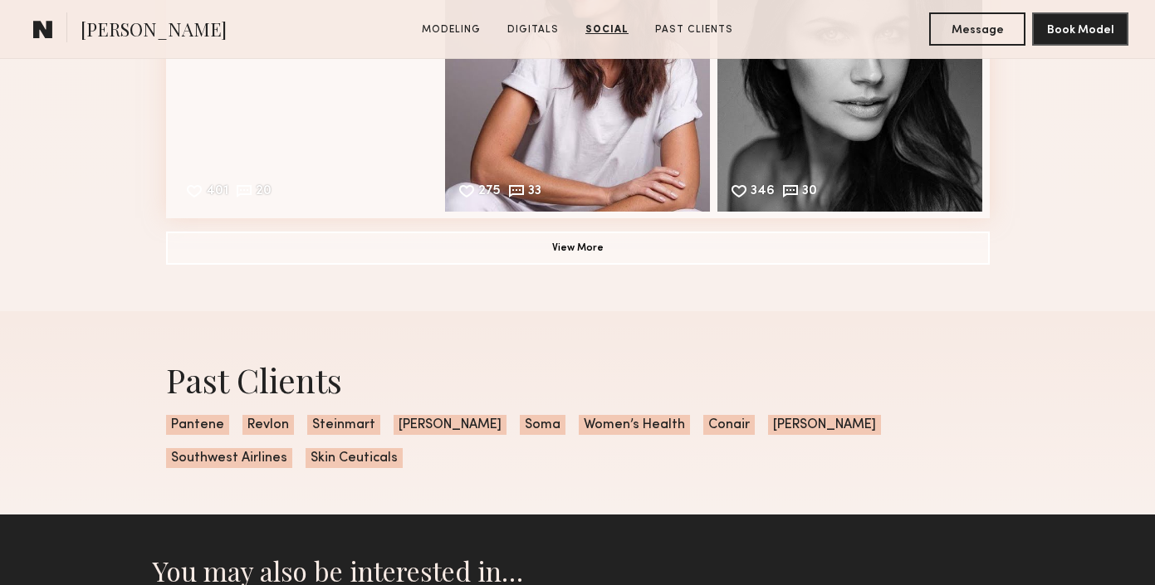
scroll to position [4461, 0]
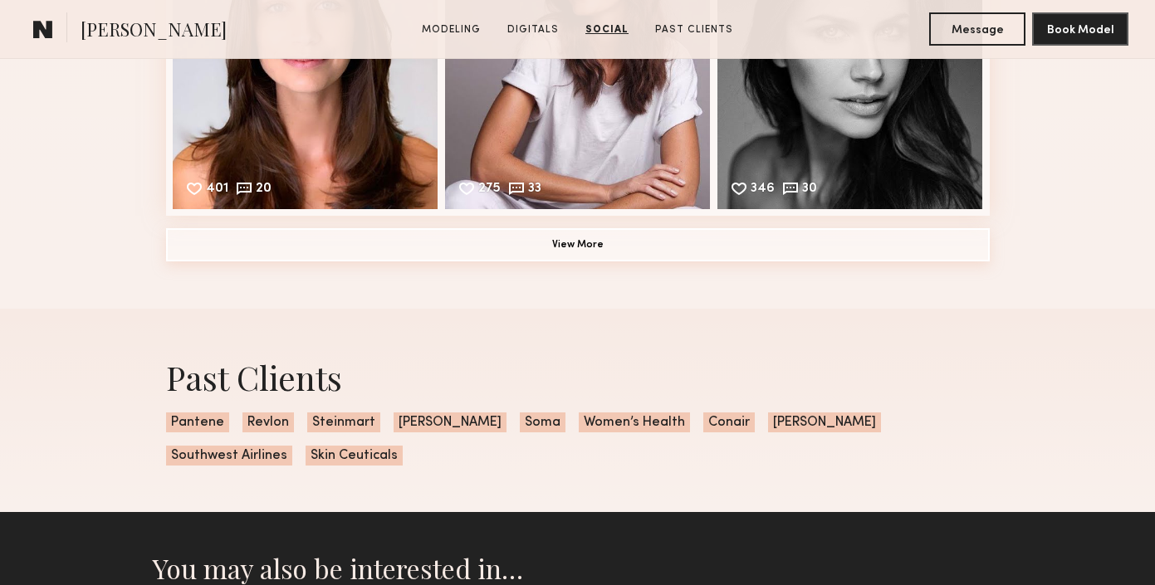
click at [812, 247] on button "View More" at bounding box center [577, 244] width 823 height 33
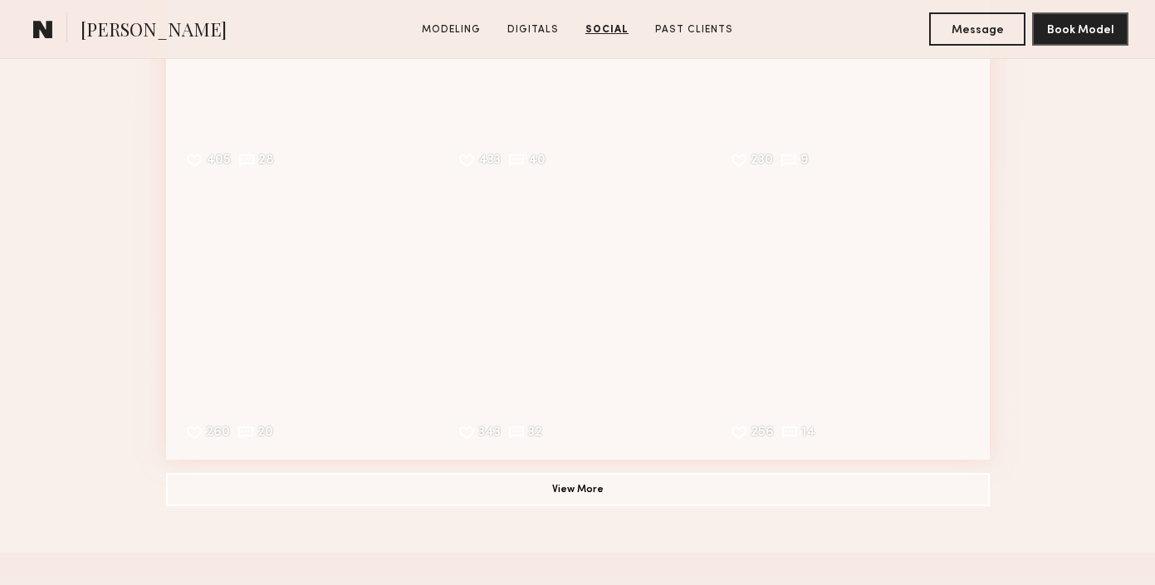
scroll to position [4835, 0]
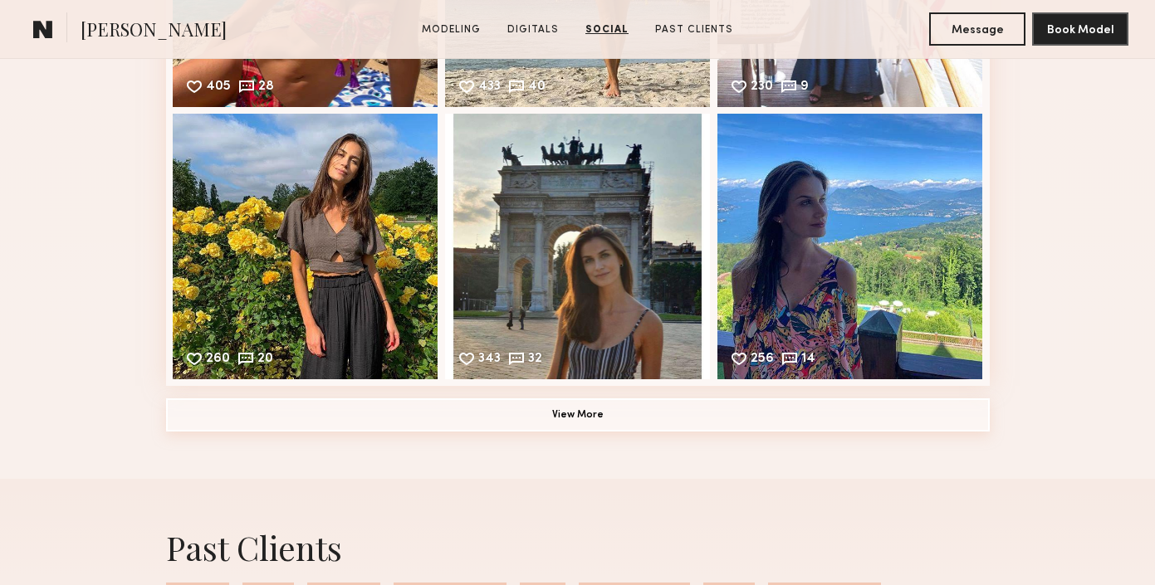
click at [592, 414] on button "View More" at bounding box center [577, 414] width 823 height 33
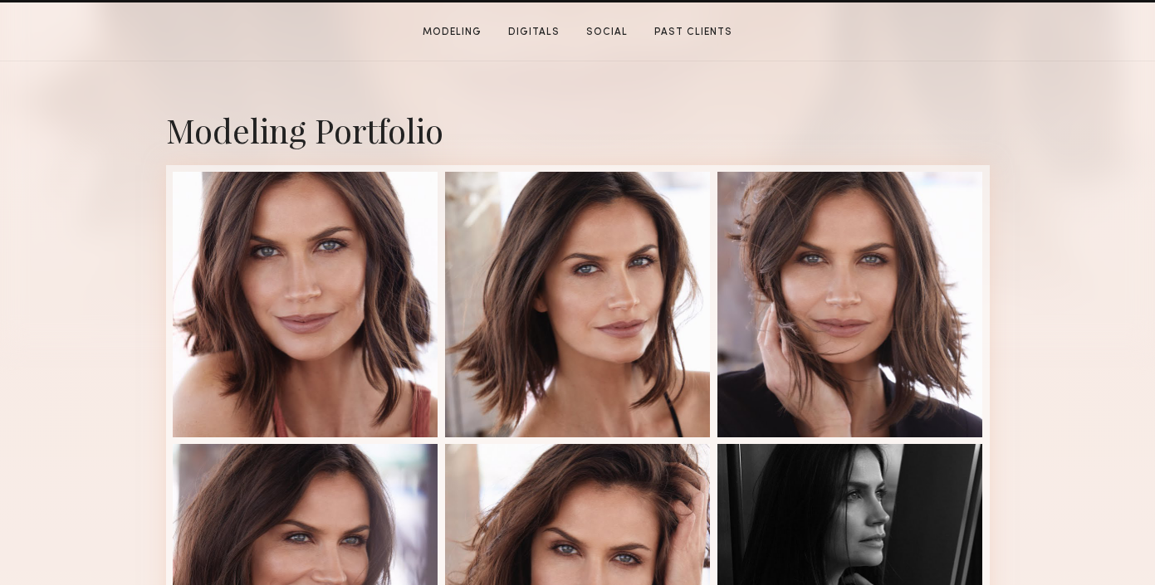
scroll to position [0, 0]
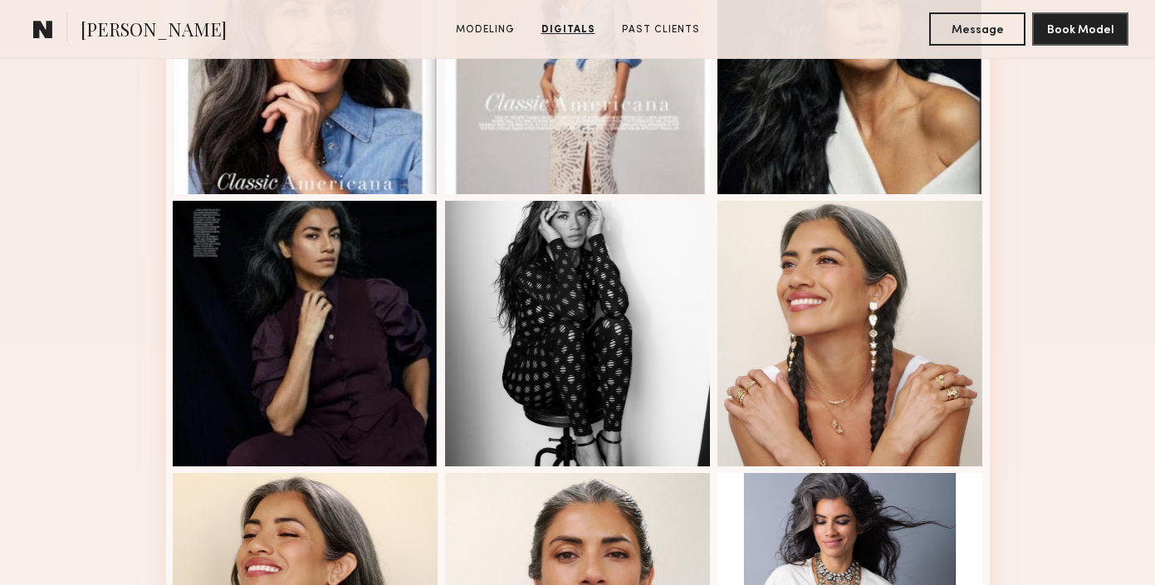
scroll to position [779, 0]
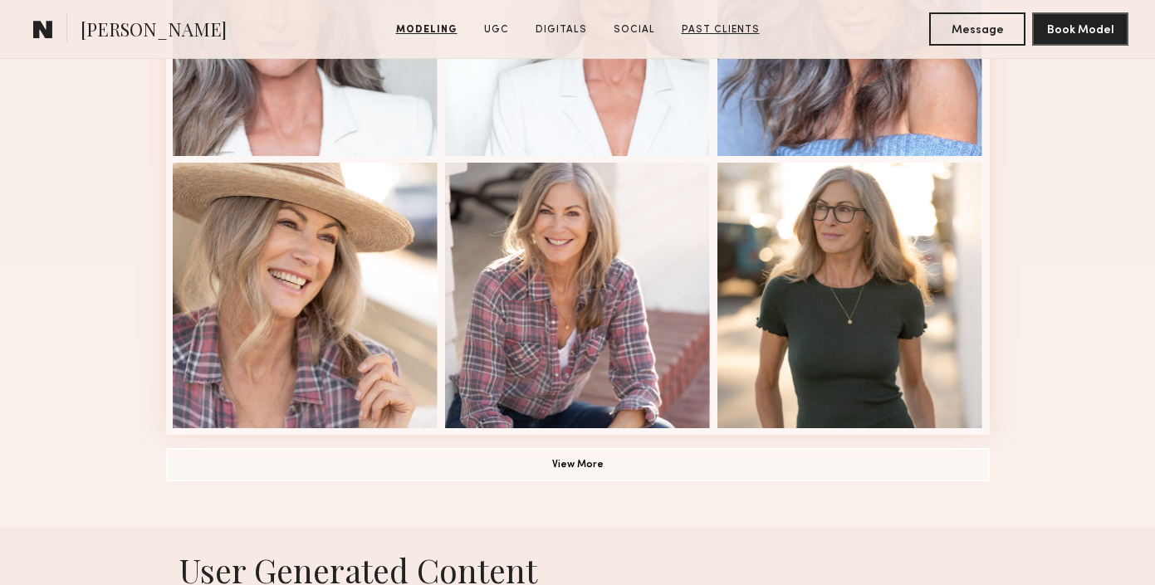
scroll to position [1145, 0]
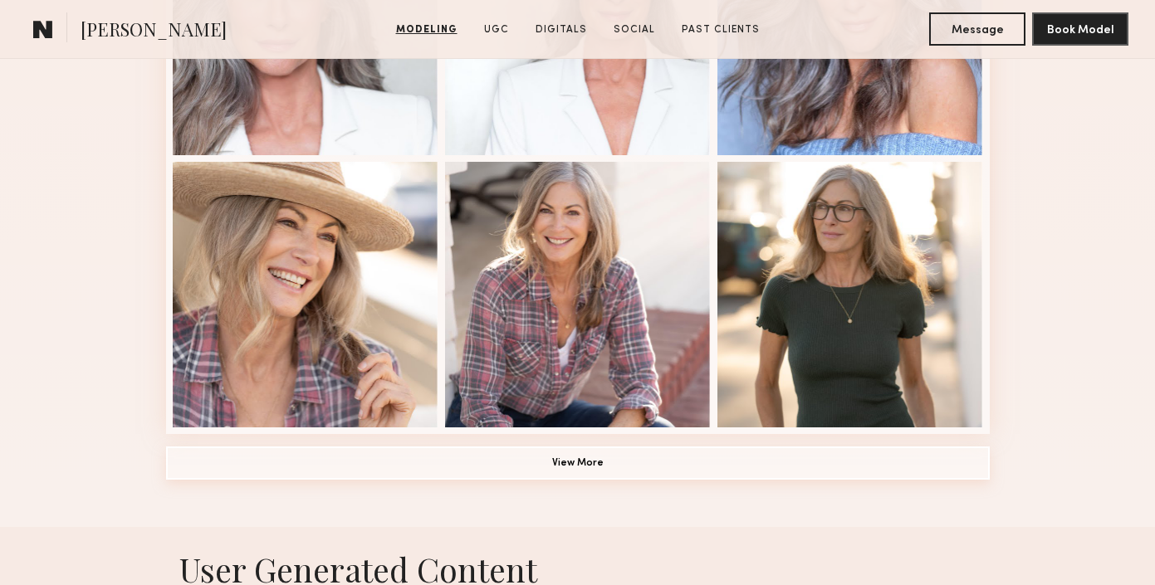
click at [587, 454] on button "View More" at bounding box center [577, 463] width 823 height 33
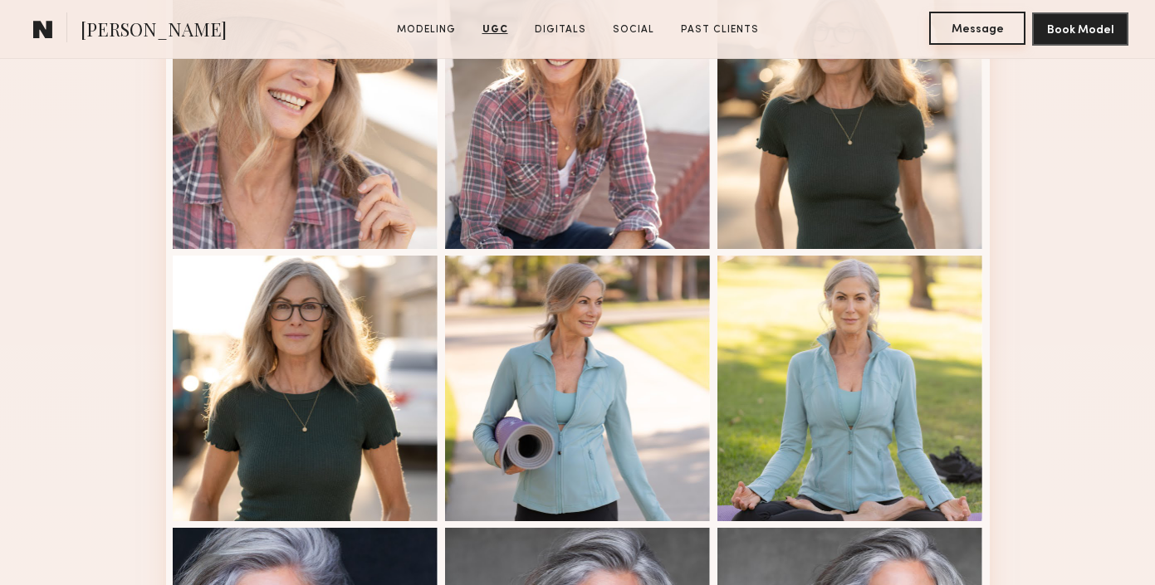
scroll to position [1214, 0]
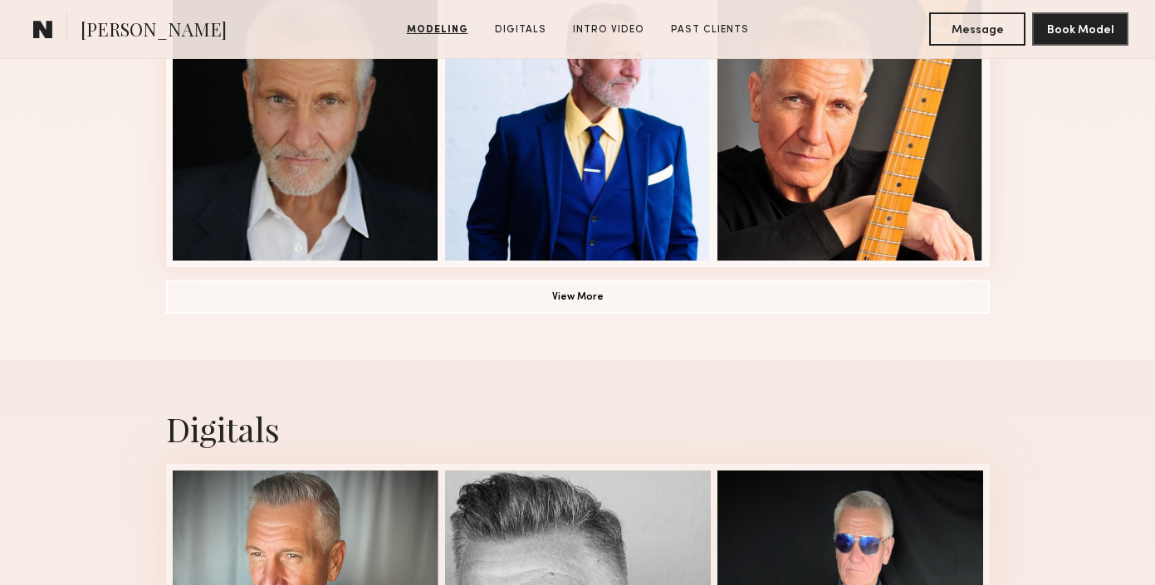
scroll to position [1311, 0]
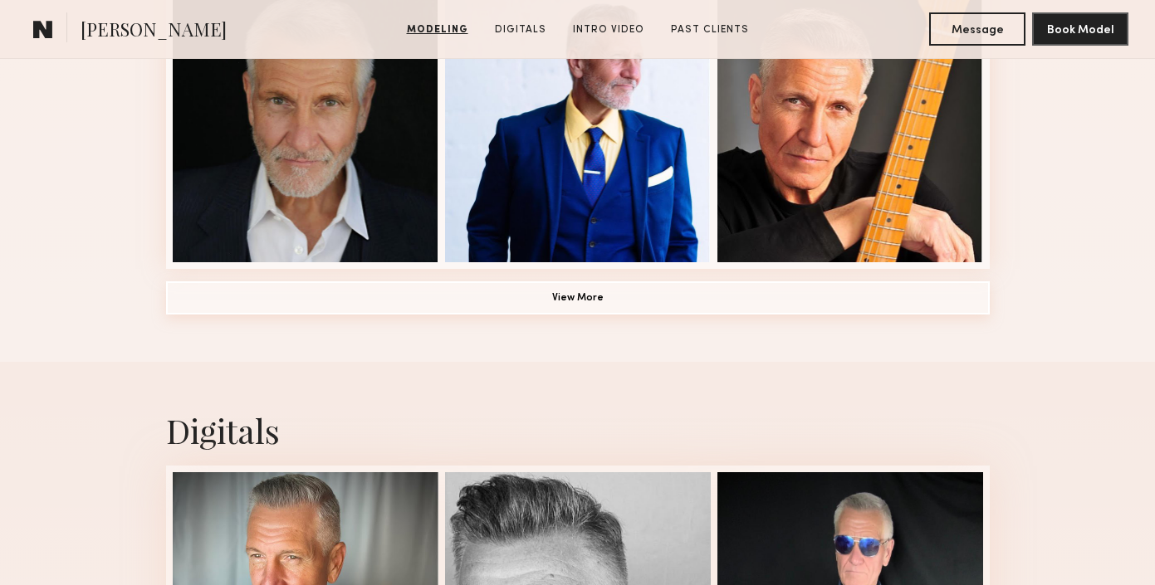
click at [608, 305] on button "View More" at bounding box center [577, 297] width 823 height 33
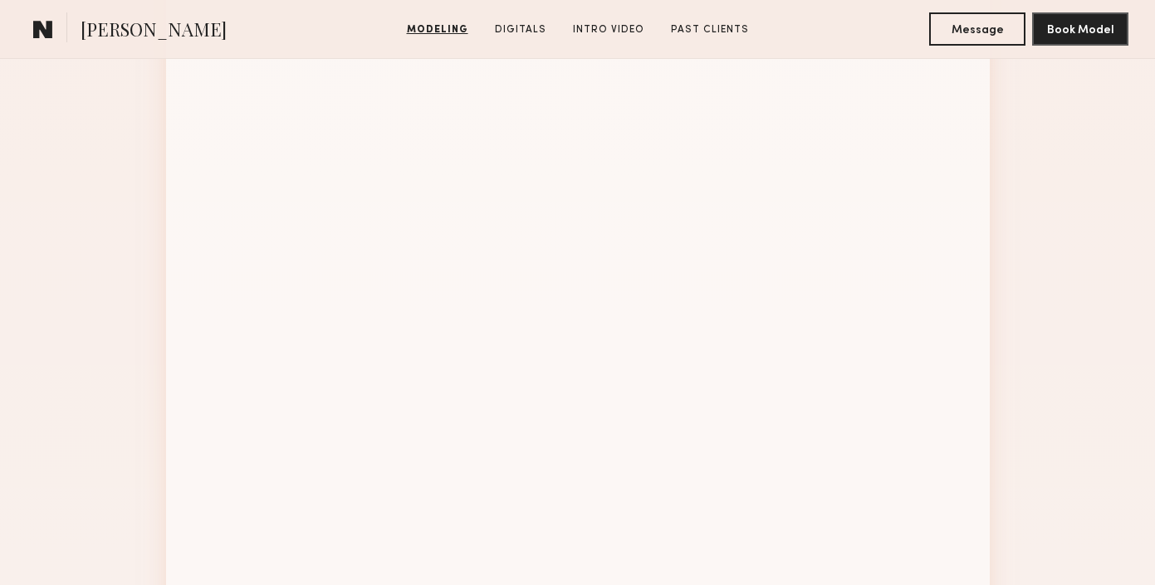
scroll to position [2041, 0]
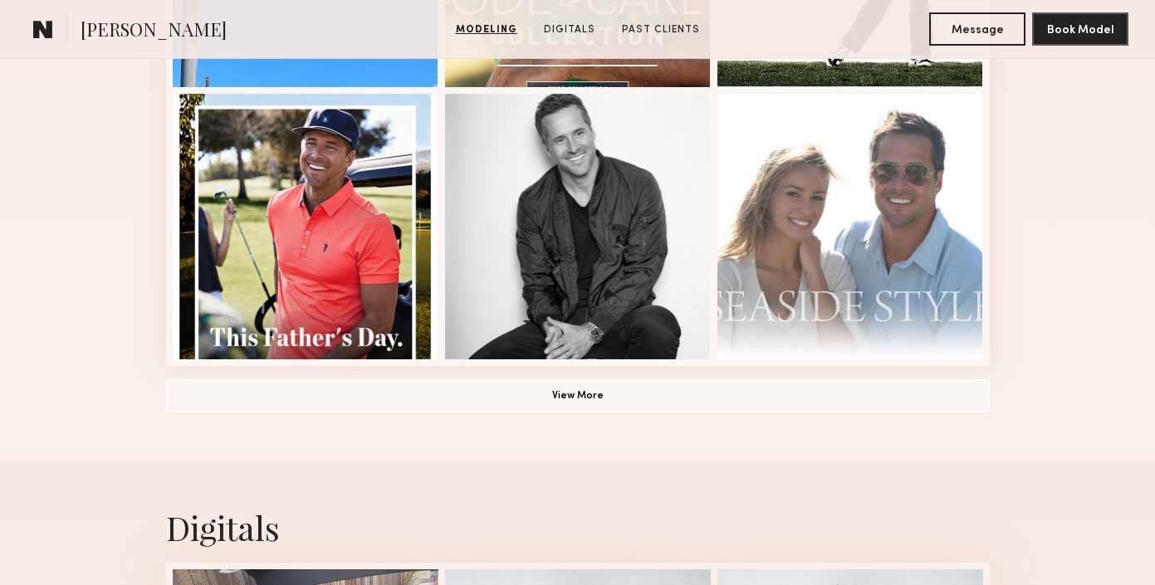
scroll to position [1248, 0]
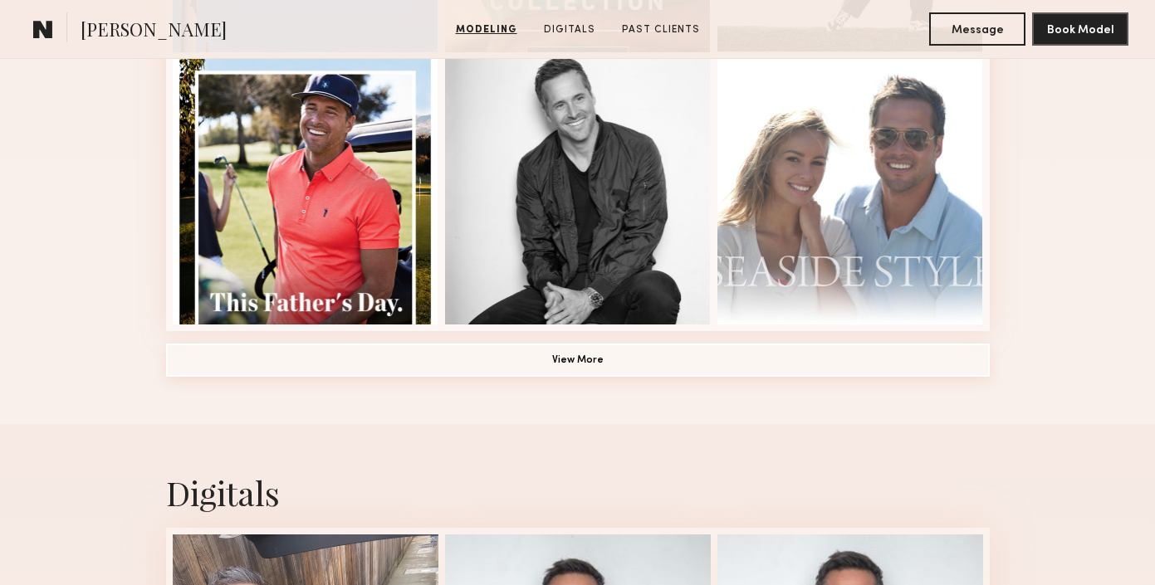
click at [618, 359] on button "View More" at bounding box center [577, 360] width 823 height 33
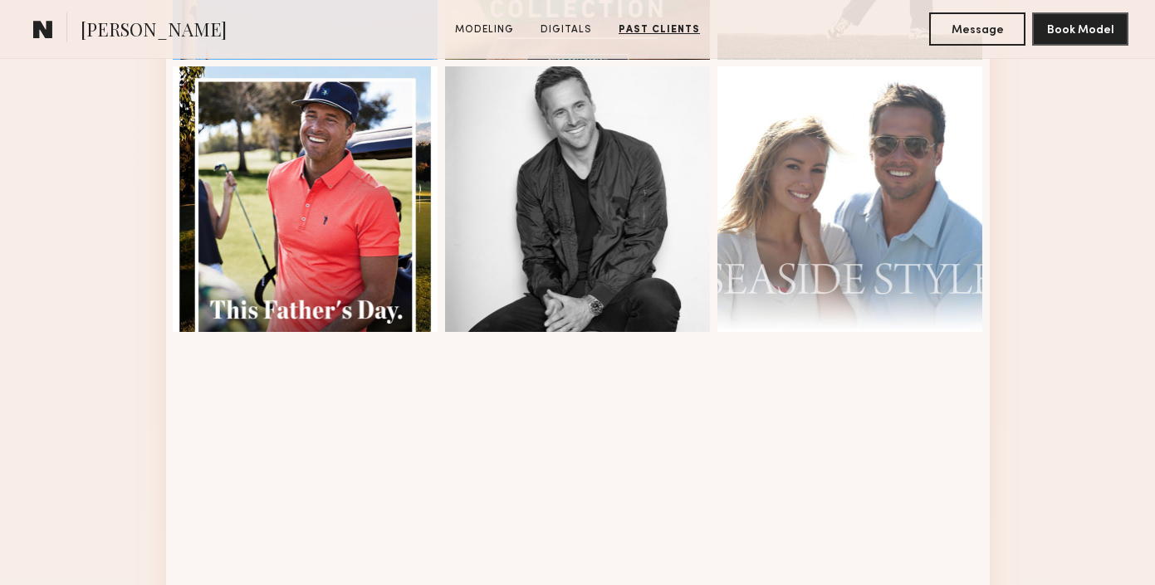
scroll to position [0, 0]
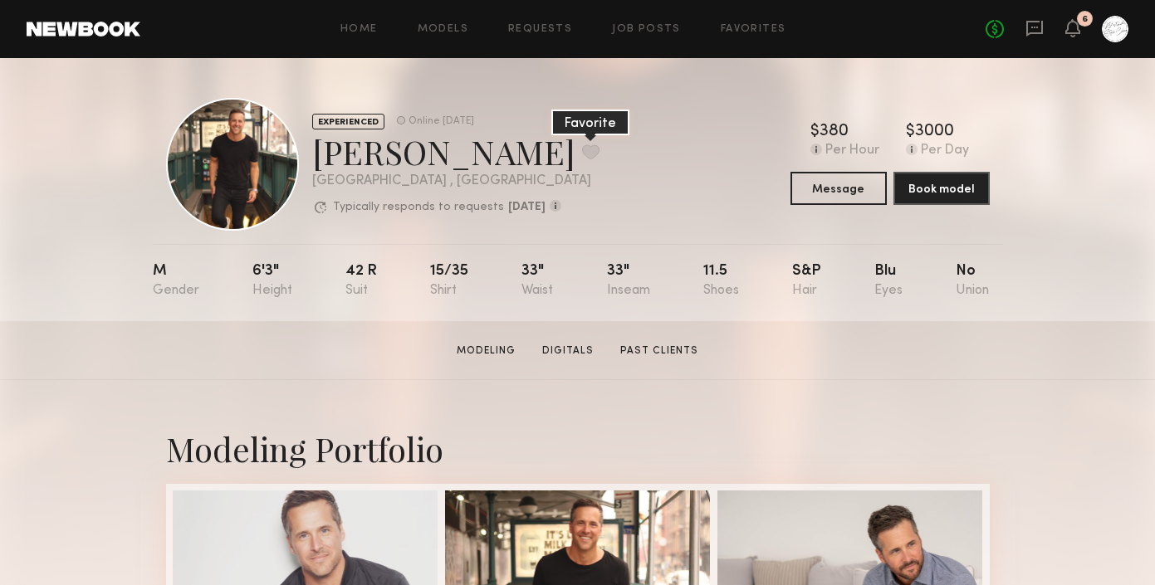
click at [582, 151] on button at bounding box center [590, 151] width 17 height 15
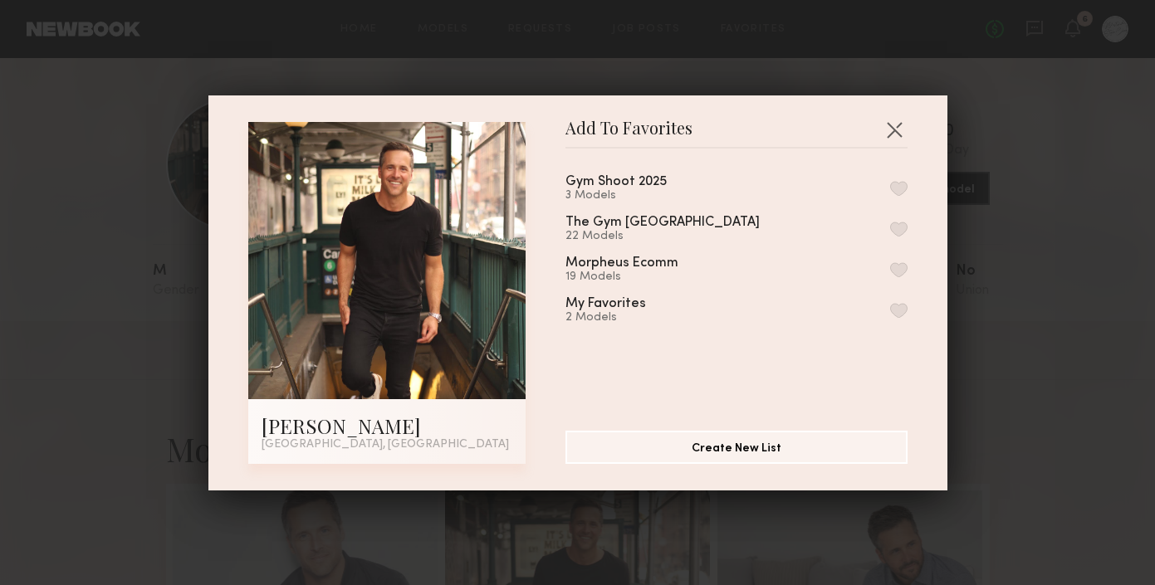
click at [896, 184] on button "button" at bounding box center [898, 188] width 17 height 15
click at [896, 125] on button "button" at bounding box center [894, 129] width 27 height 27
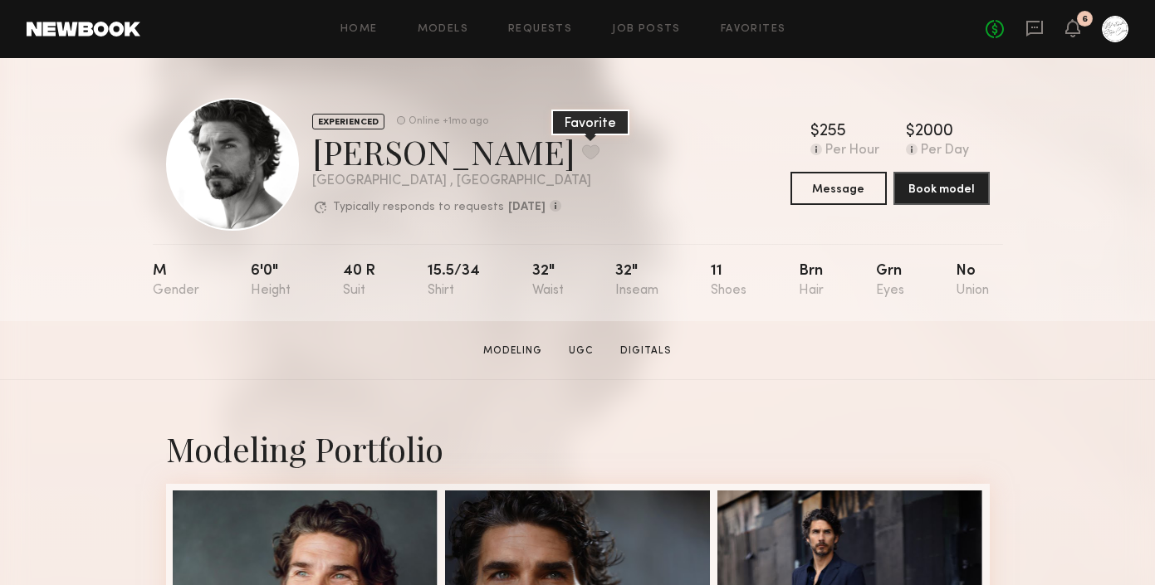
click at [582, 149] on button at bounding box center [590, 151] width 17 height 15
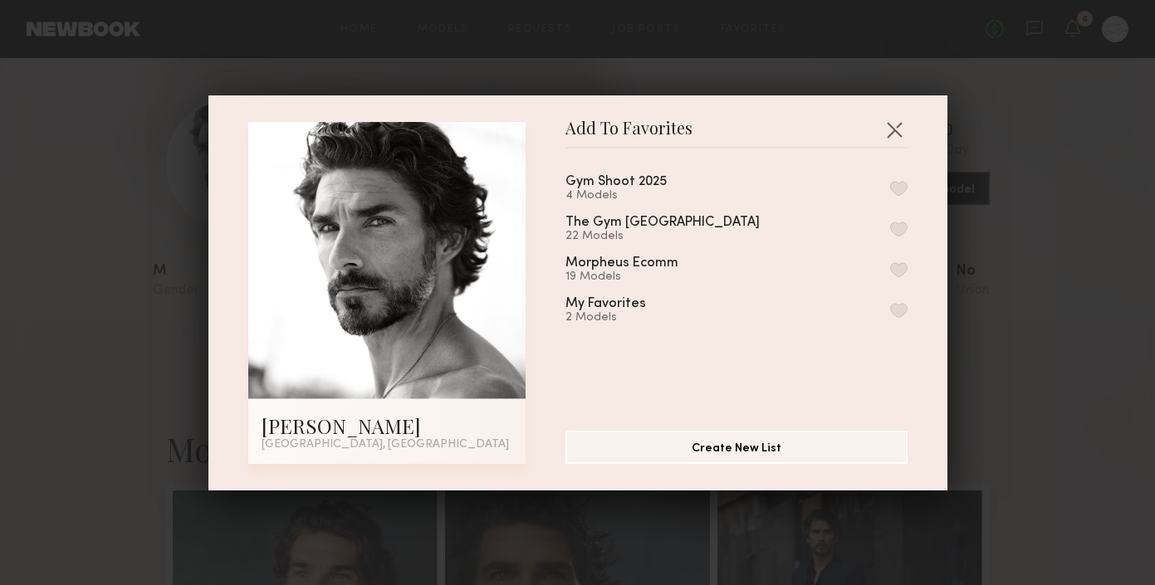
click at [881, 183] on div "Gym Shoot 2025 4 Models" at bounding box center [736, 188] width 342 height 27
click at [899, 186] on button "button" at bounding box center [898, 188] width 17 height 15
click at [899, 125] on button "button" at bounding box center [894, 129] width 27 height 27
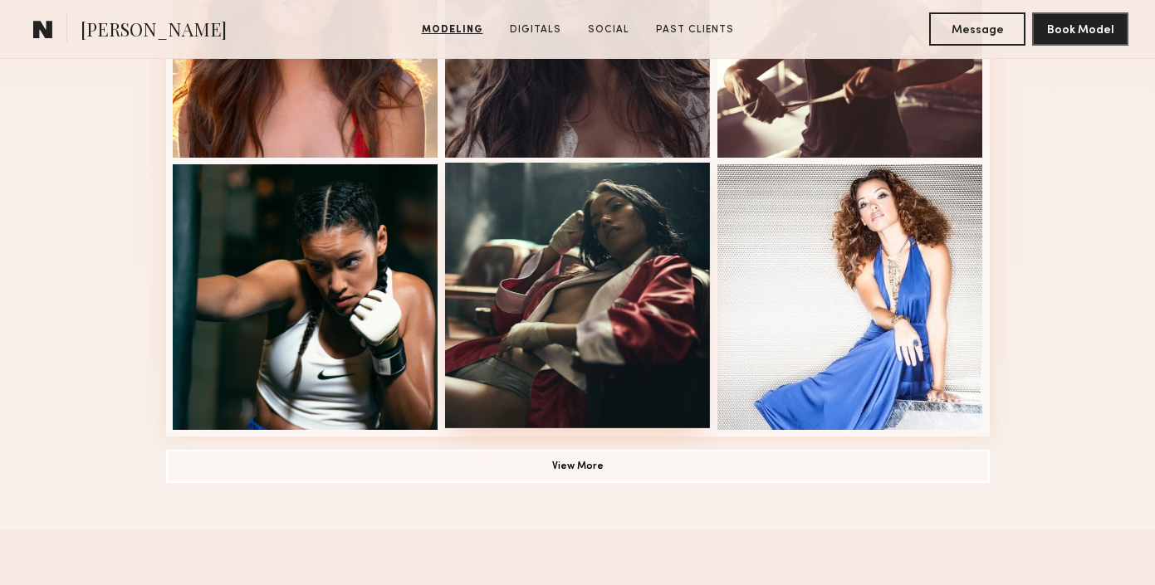
scroll to position [1145, 0]
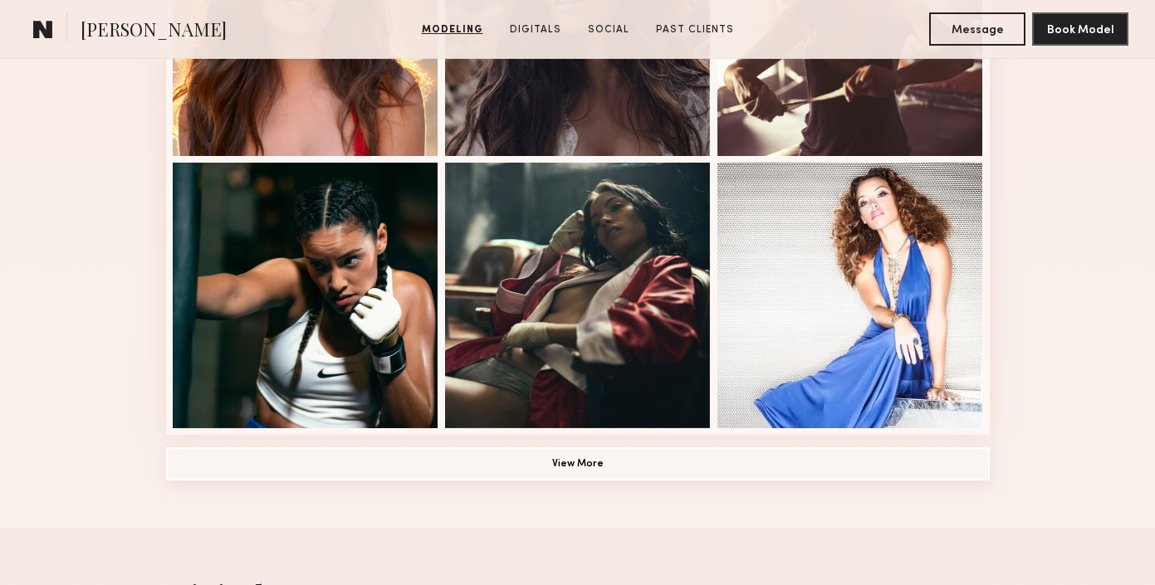
click at [627, 464] on button "View More" at bounding box center [577, 463] width 823 height 33
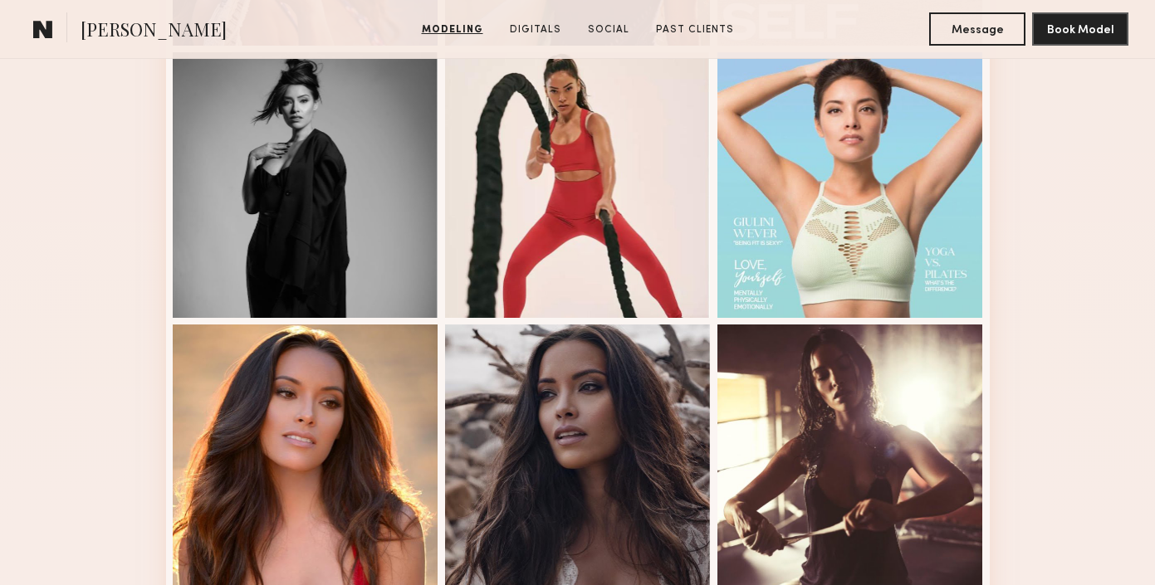
scroll to position [0, 0]
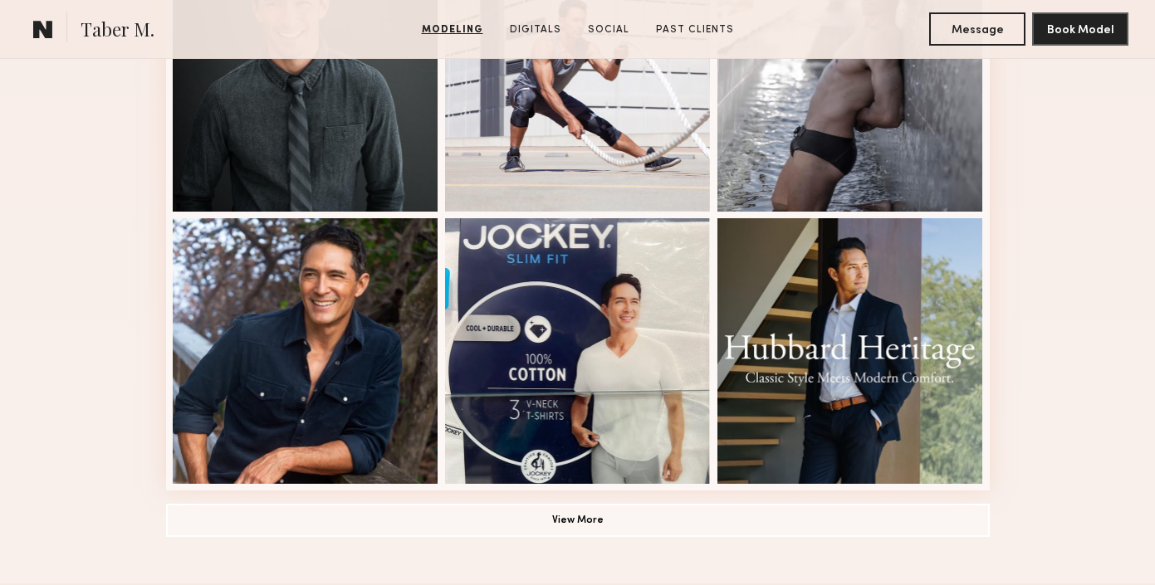
scroll to position [1087, 0]
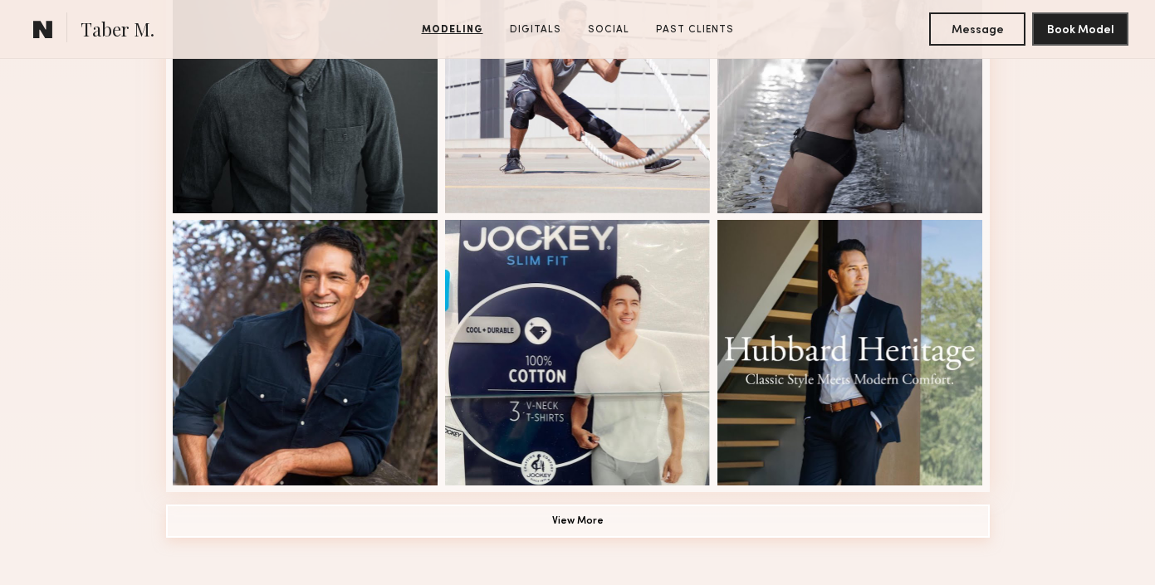
click at [589, 525] on button "View More" at bounding box center [577, 521] width 823 height 33
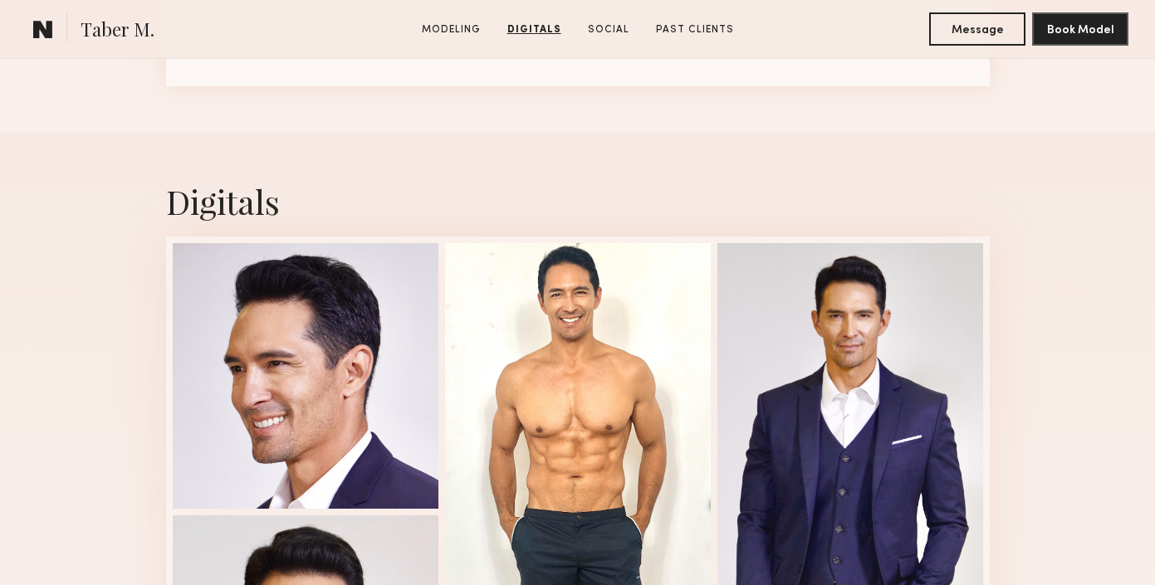
scroll to position [2578, 0]
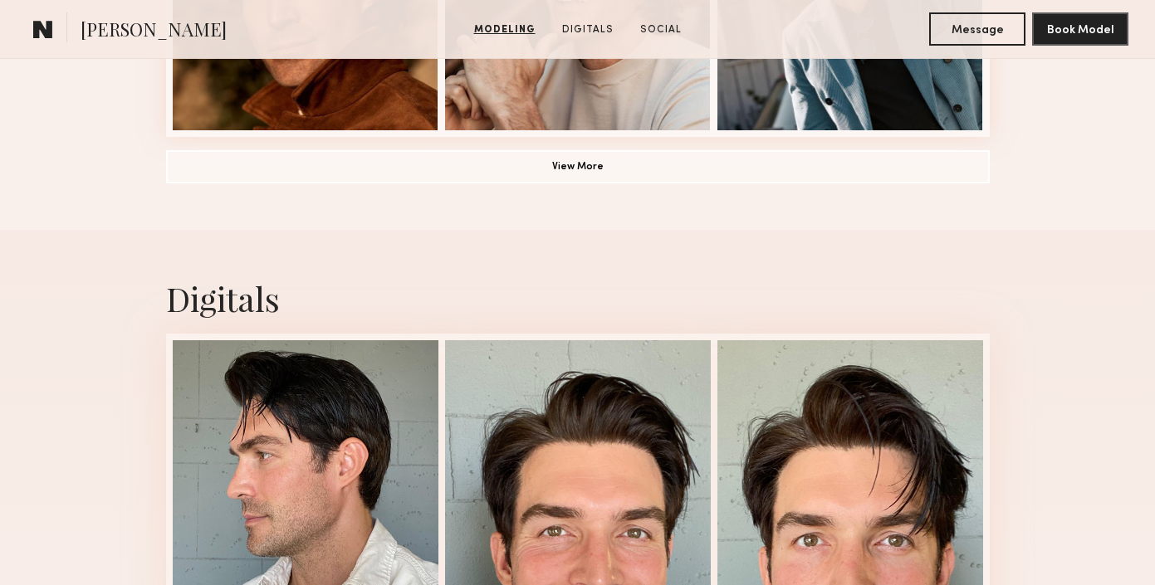
scroll to position [1259, 0]
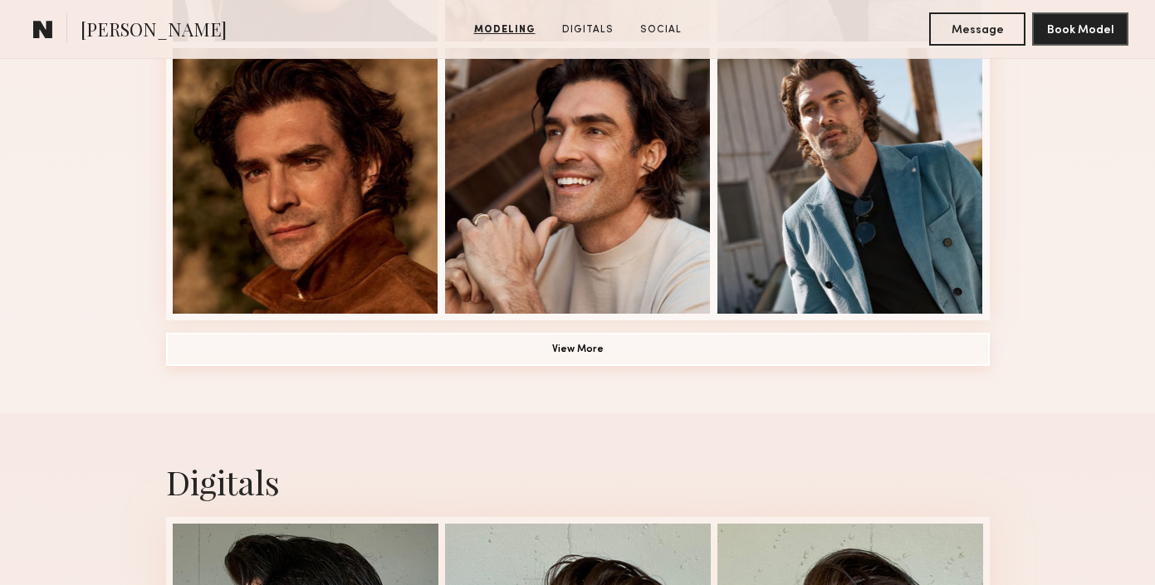
click at [667, 344] on button "View More" at bounding box center [577, 349] width 823 height 33
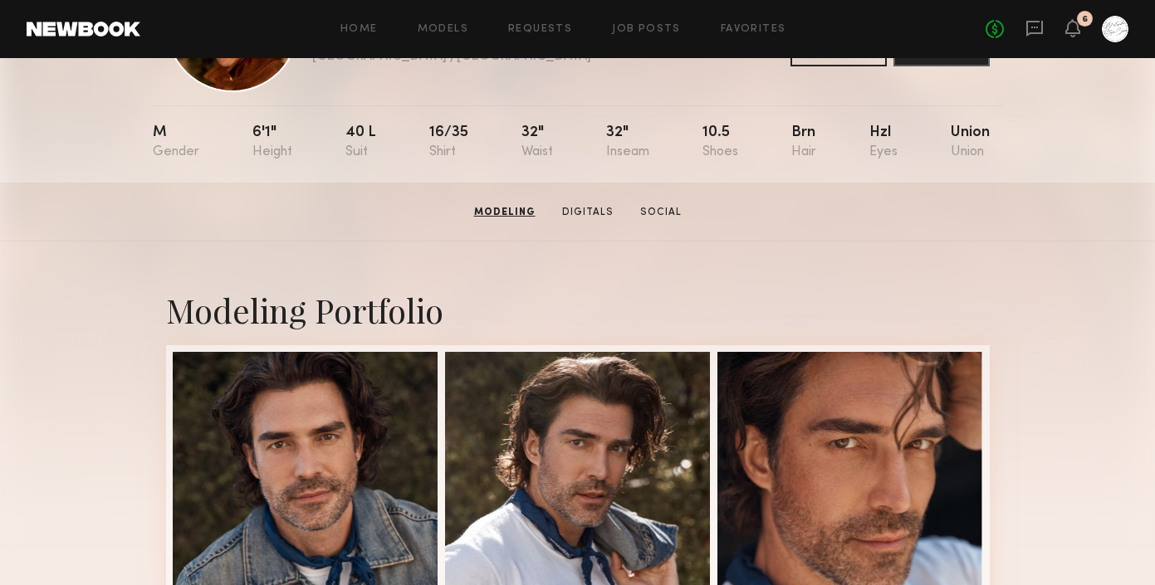
scroll to position [0, 0]
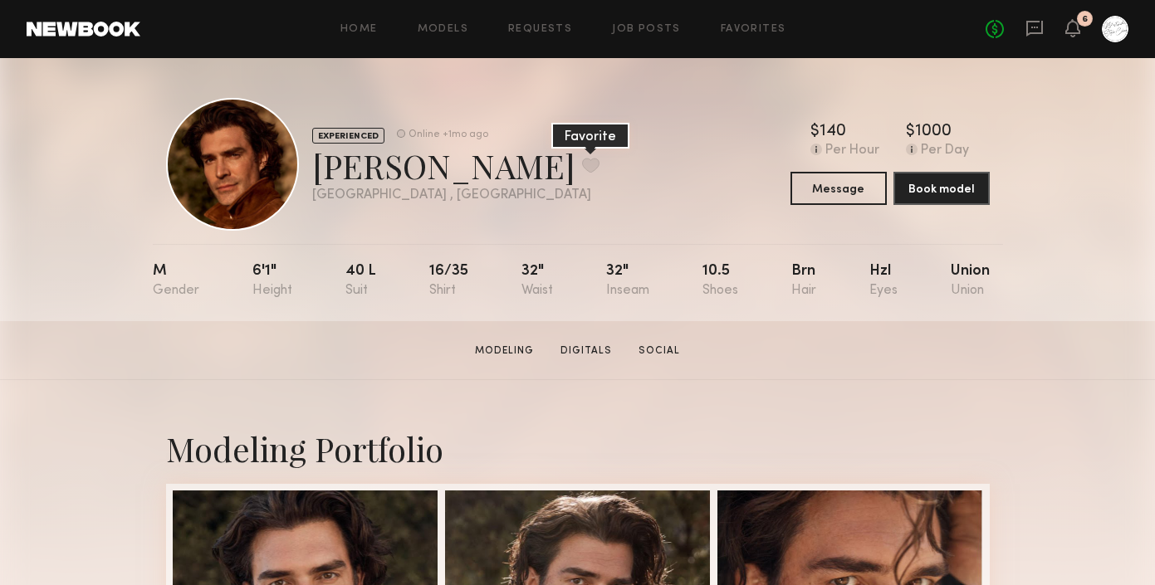
click at [582, 166] on button at bounding box center [590, 165] width 17 height 15
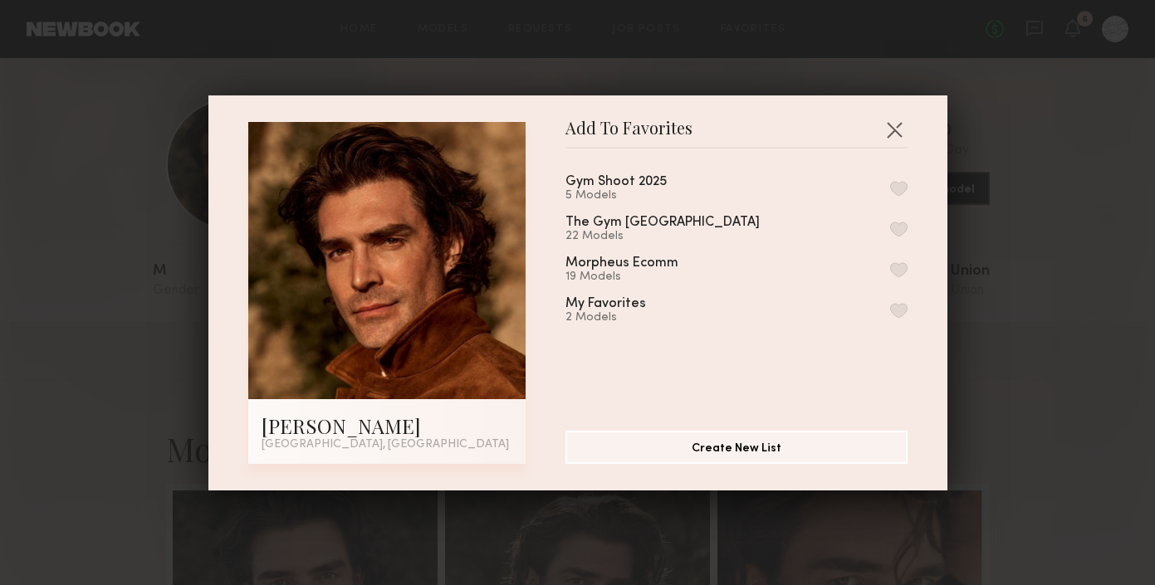
click at [886, 189] on div "Gym Shoot 2025 5 Models" at bounding box center [736, 188] width 342 height 27
click at [895, 189] on button "button" at bounding box center [898, 188] width 17 height 15
click at [900, 134] on button "button" at bounding box center [894, 129] width 27 height 27
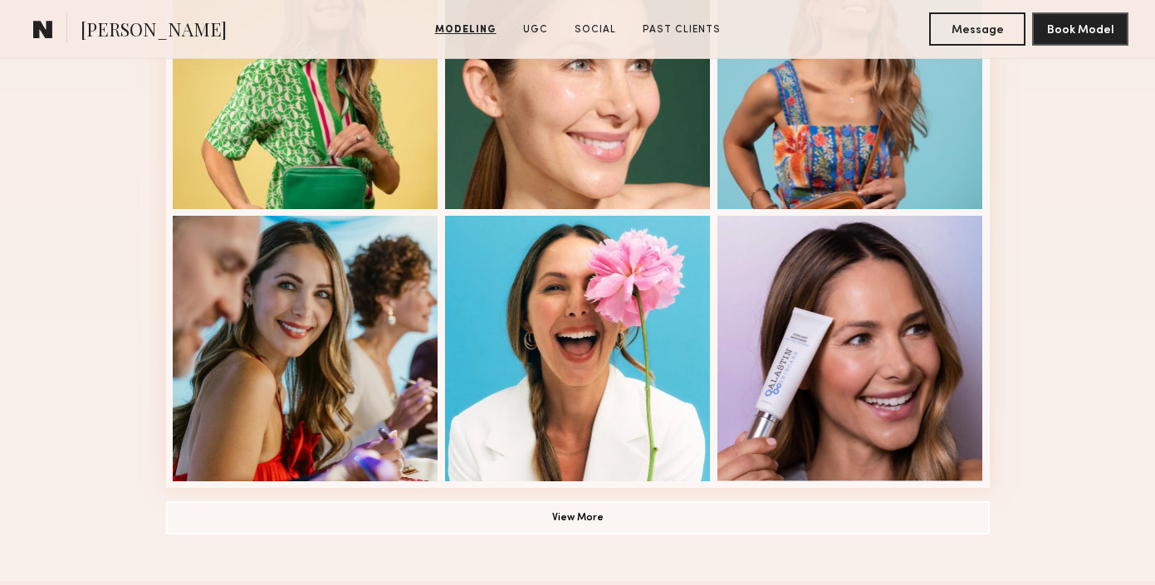
scroll to position [1093, 0]
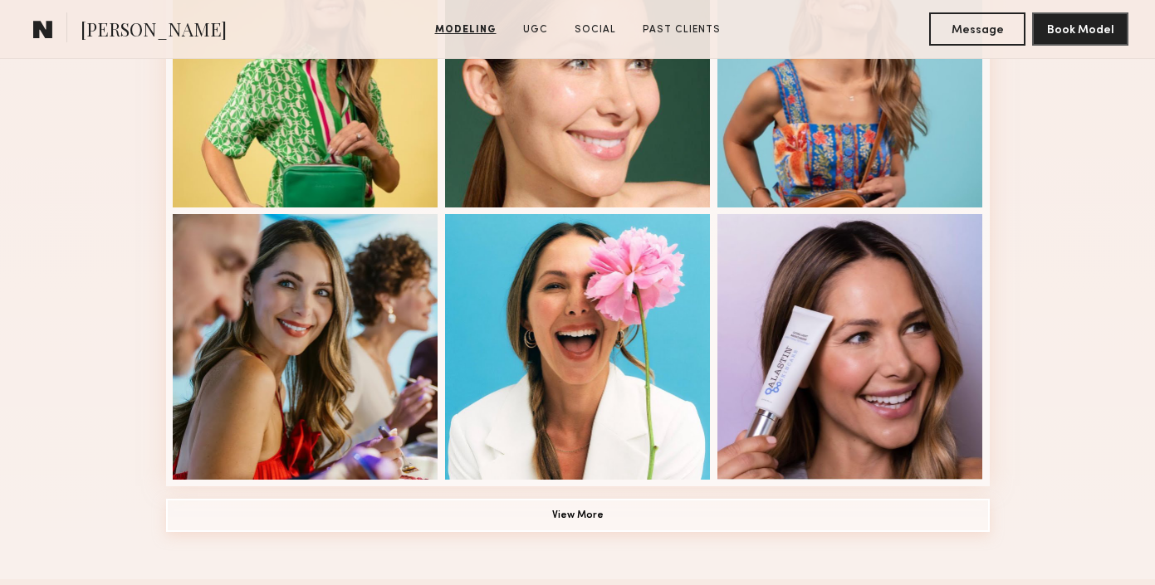
click at [649, 504] on button "View More" at bounding box center [577, 515] width 823 height 33
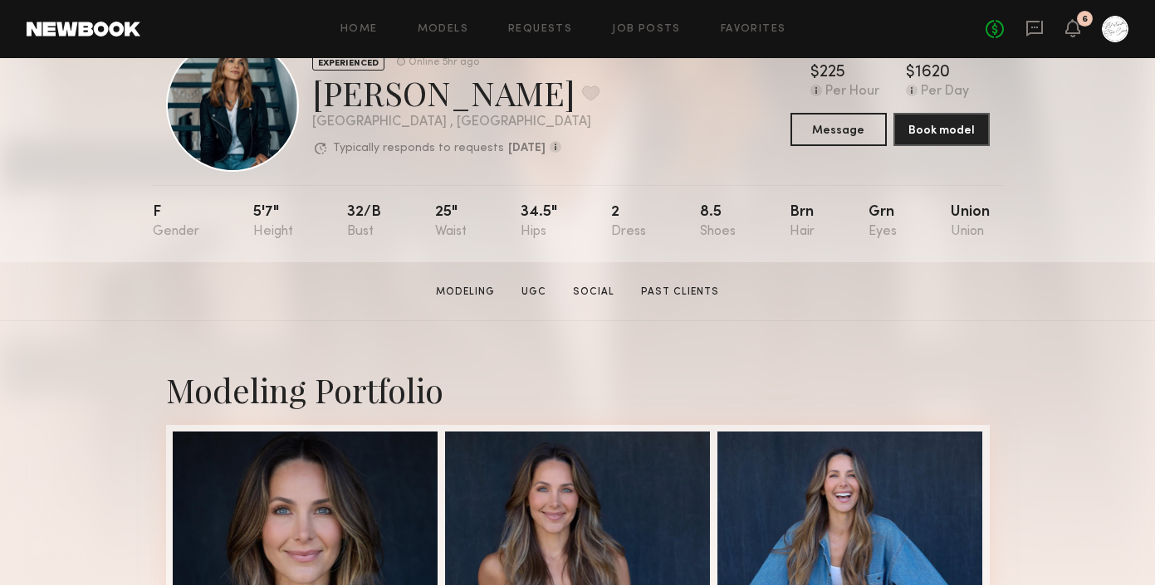
scroll to position [0, 0]
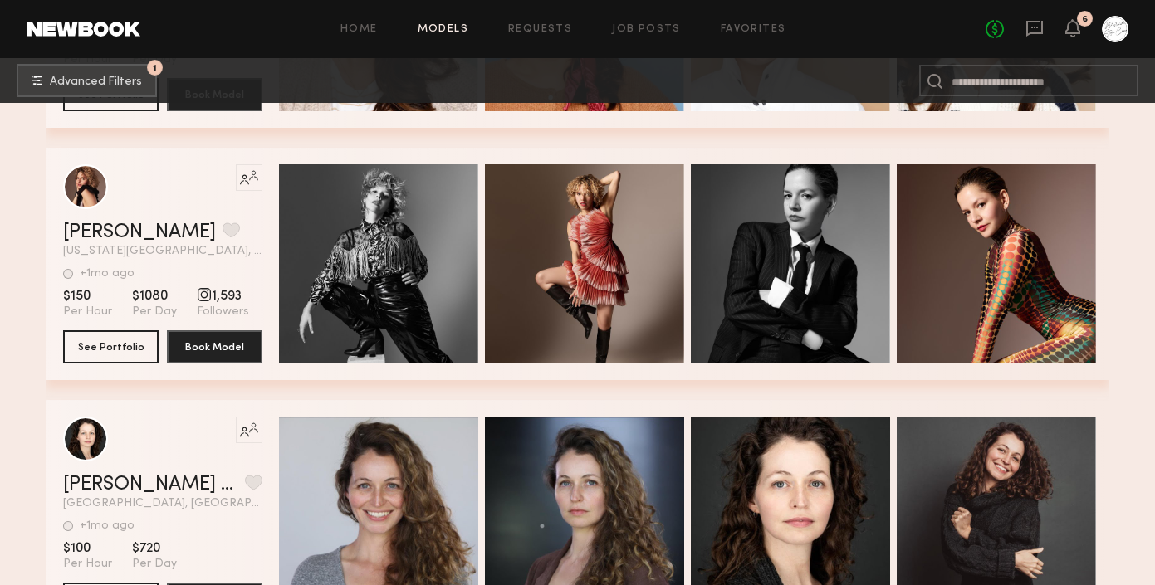
scroll to position [46427, 0]
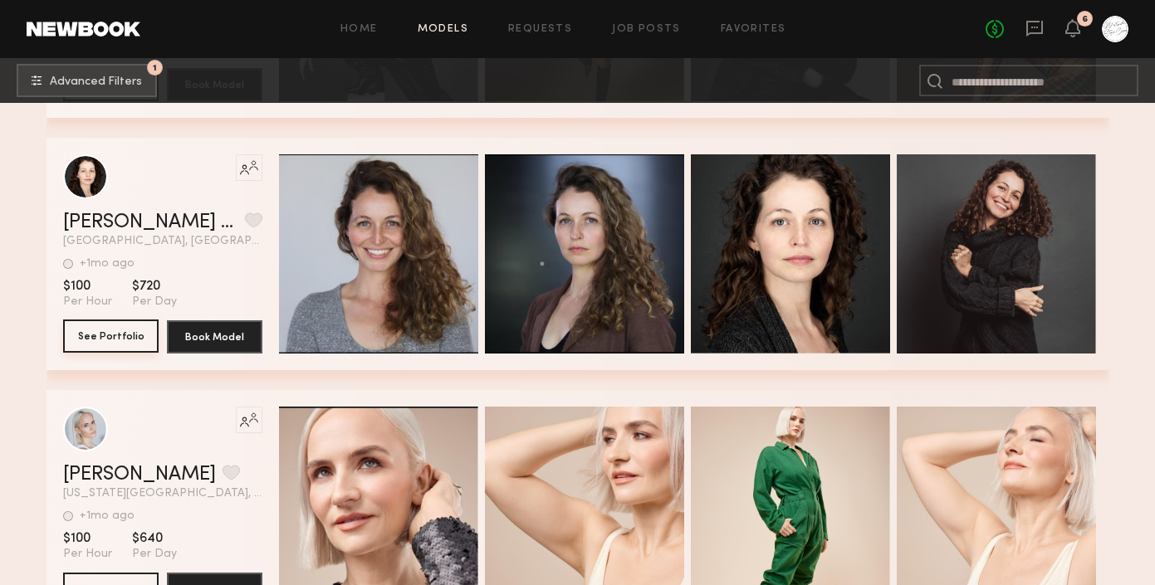
click at [122, 344] on button "See Portfolio" at bounding box center [110, 336] width 95 height 33
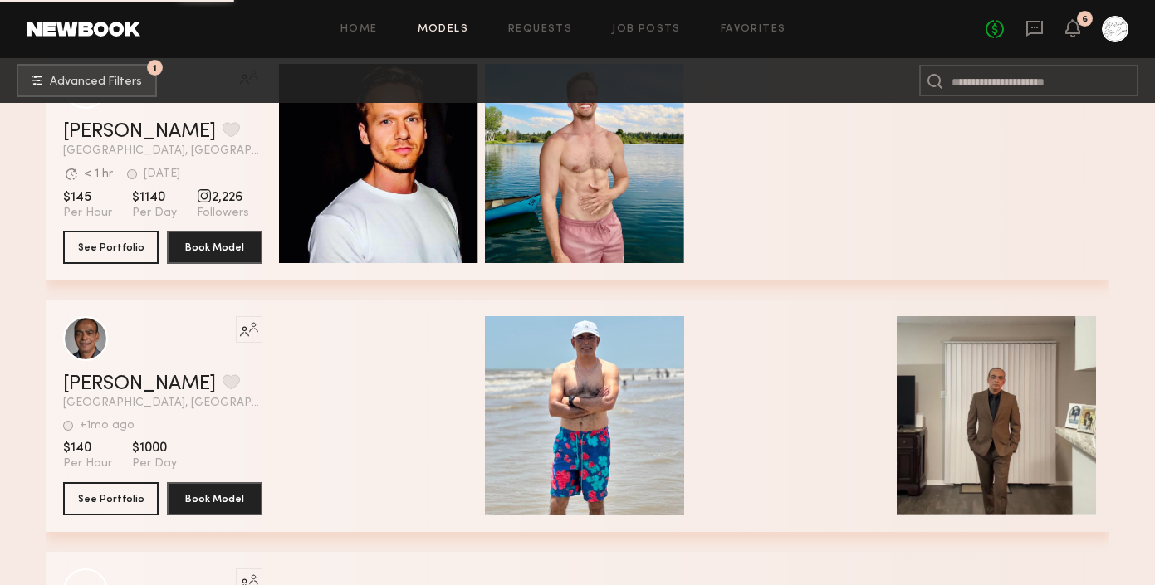
scroll to position [54098, 0]
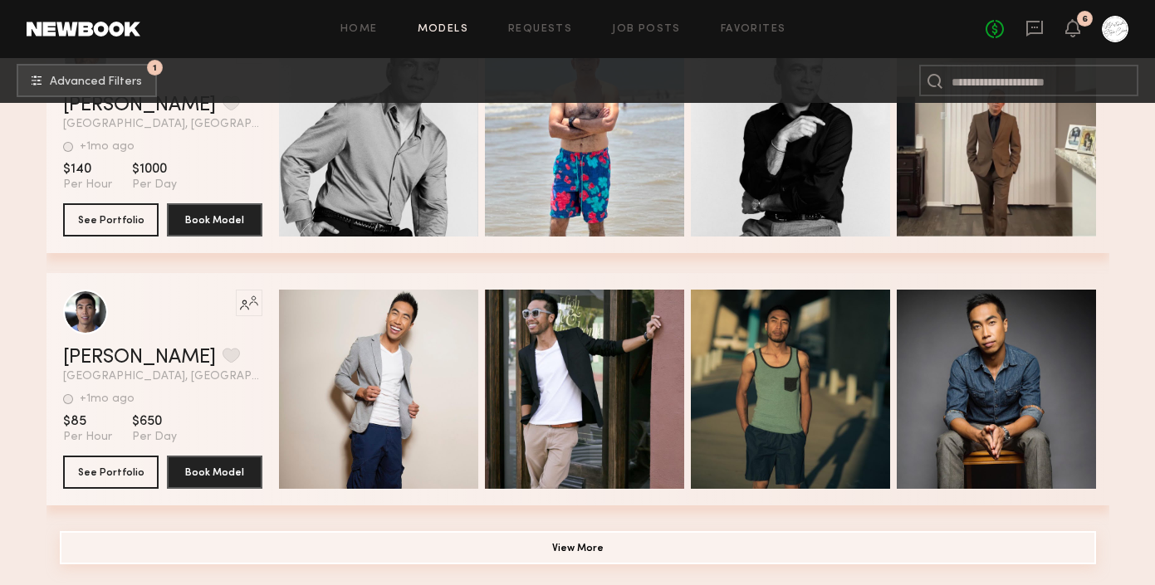
click at [691, 547] on button "View More" at bounding box center [578, 547] width 1036 height 33
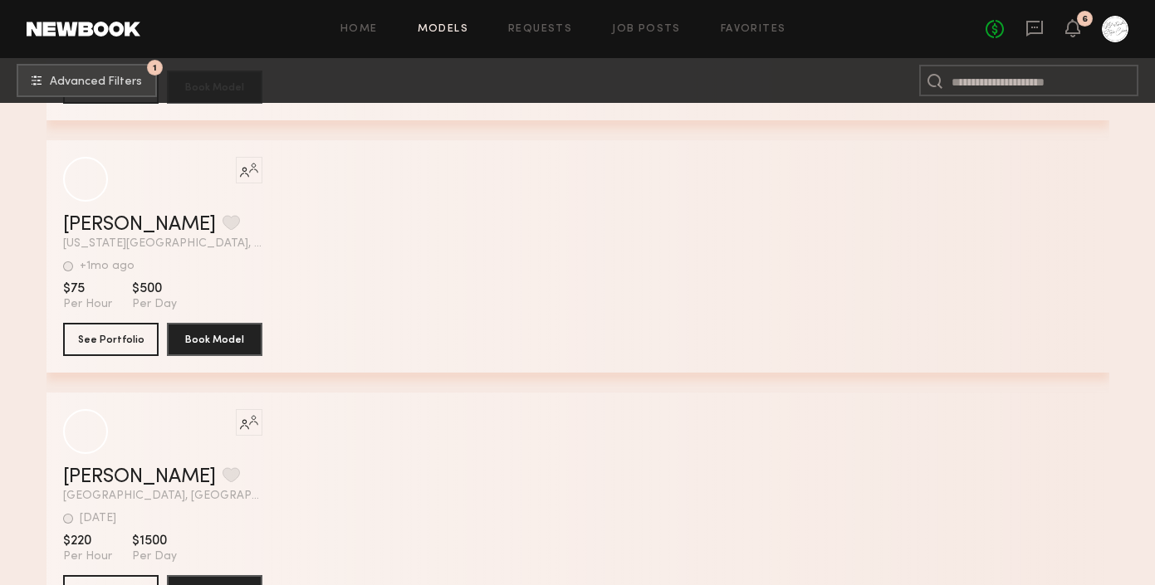
scroll to position [61041, 0]
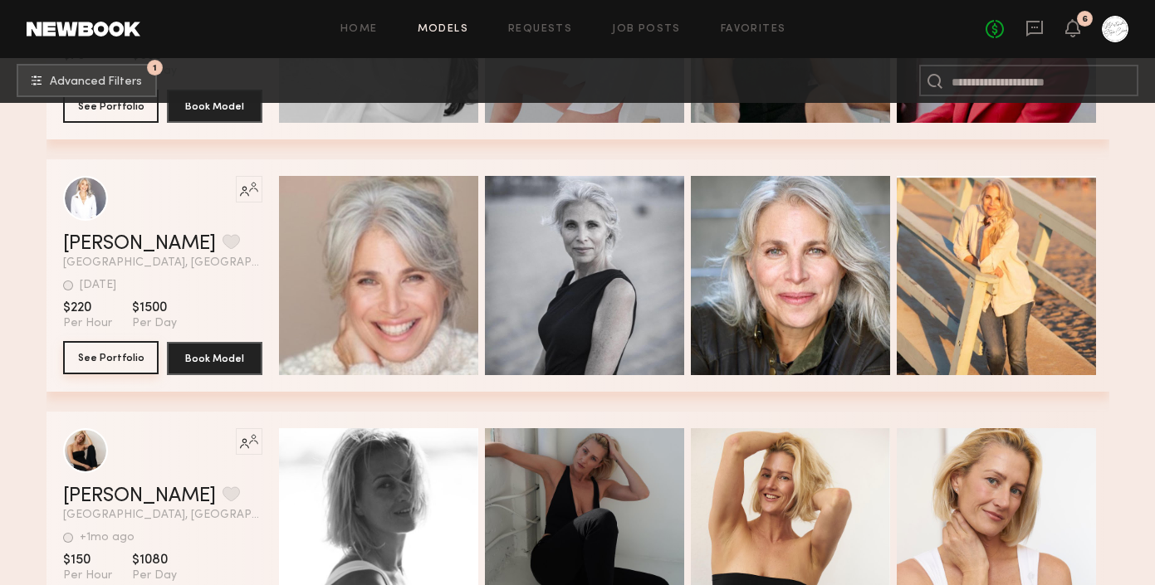
click at [115, 352] on button "See Portfolio" at bounding box center [110, 357] width 95 height 33
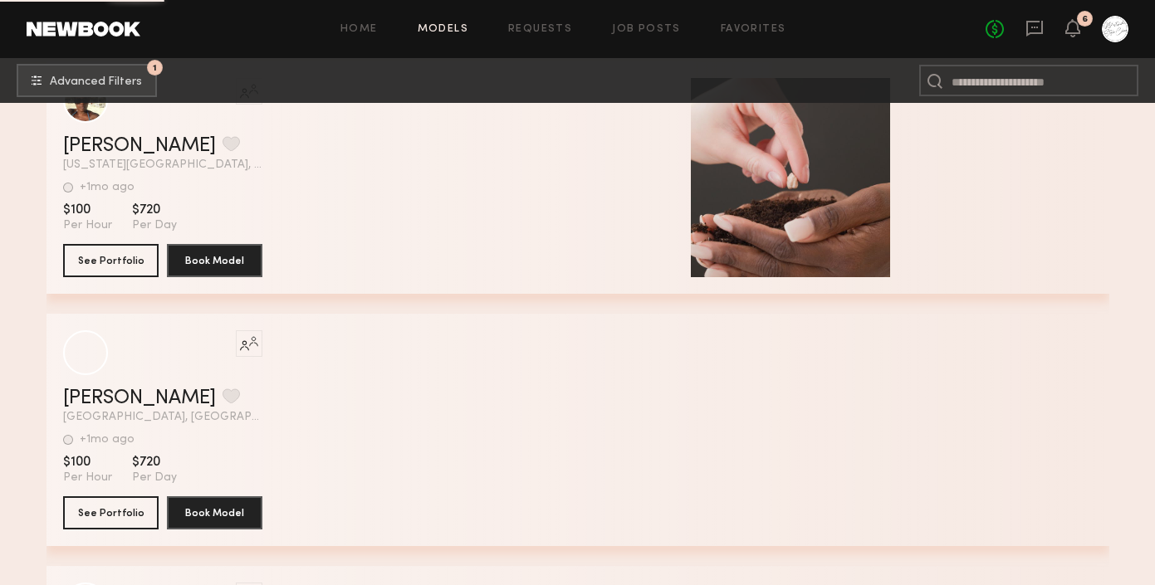
scroll to position [78113, 0]
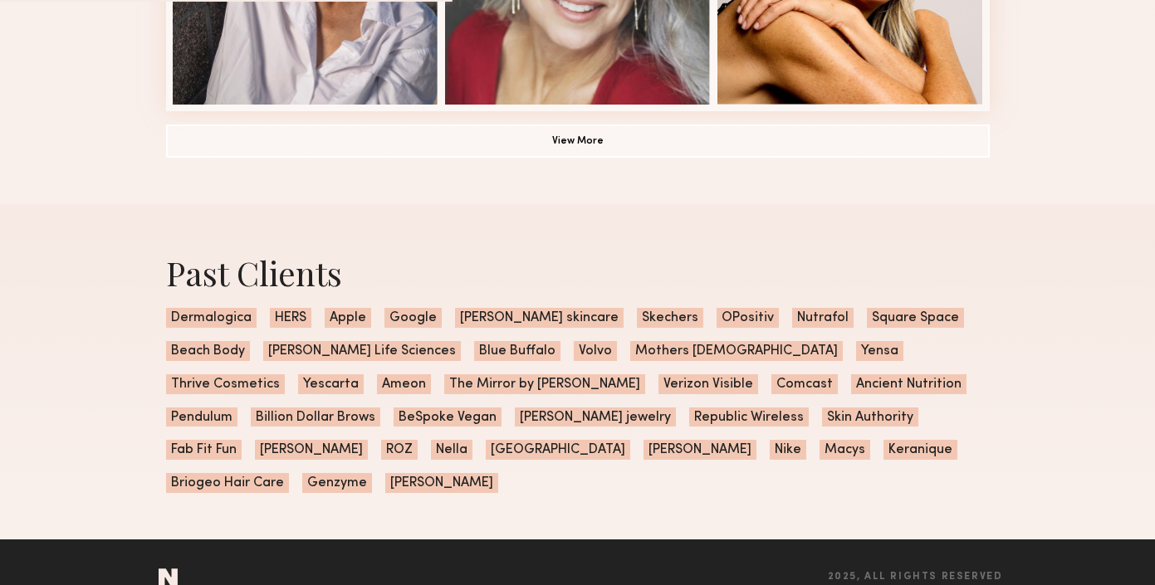
scroll to position [1092, 0]
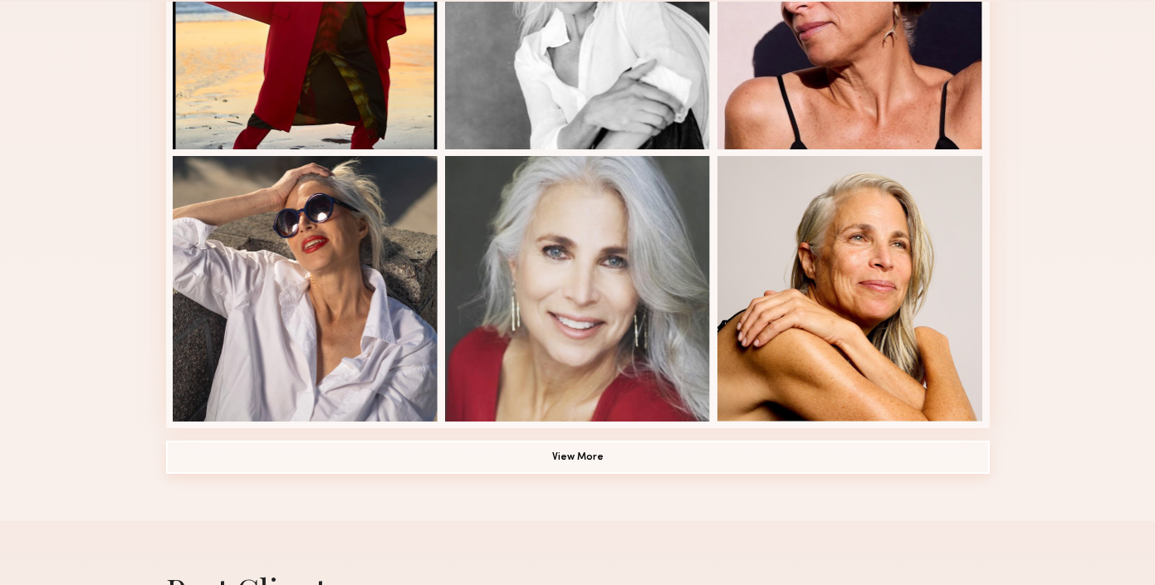
click at [568, 458] on button "View More" at bounding box center [577, 457] width 823 height 33
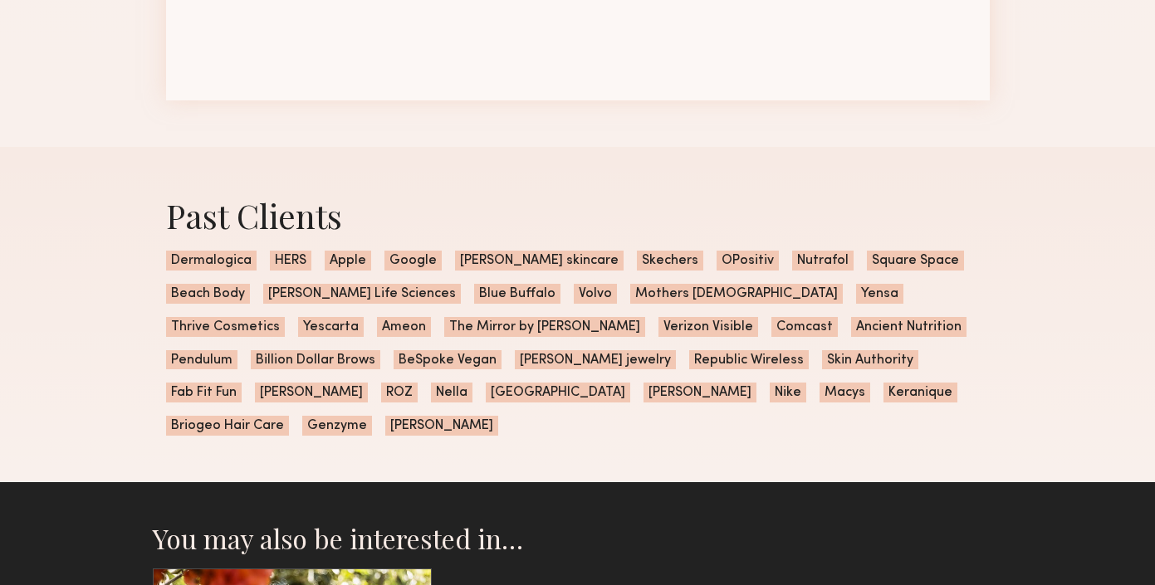
scroll to position [2235, 0]
